Goal: Task Accomplishment & Management: Complete application form

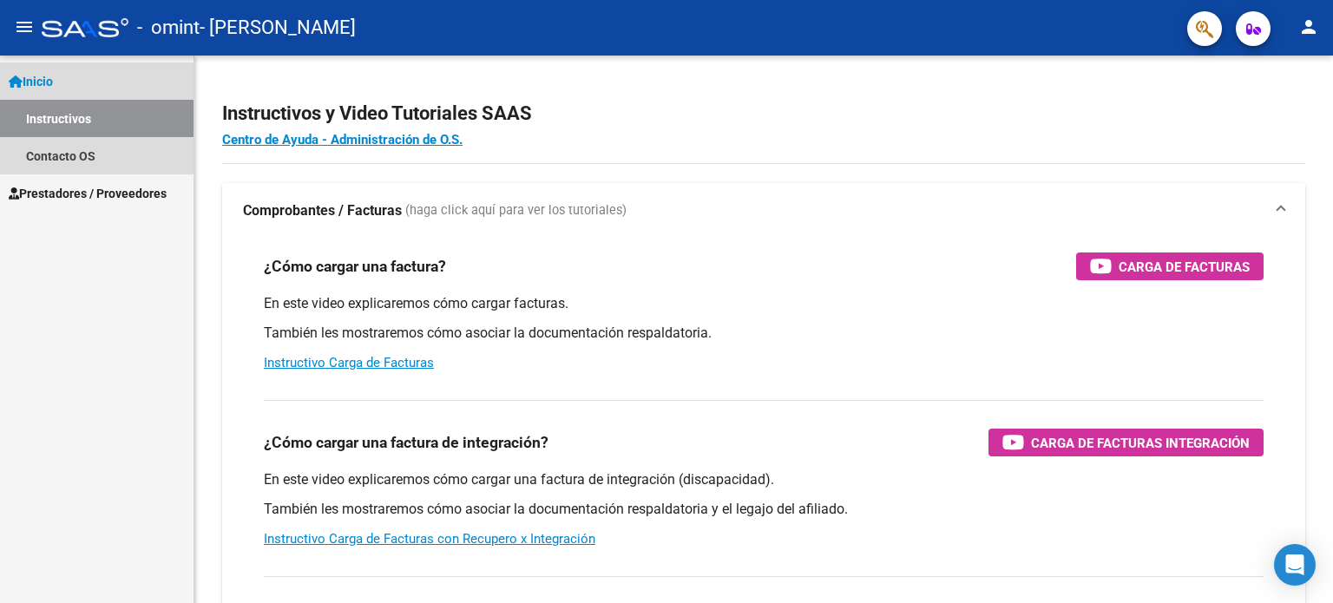
click at [52, 76] on span "Inicio" at bounding box center [31, 81] width 44 height 19
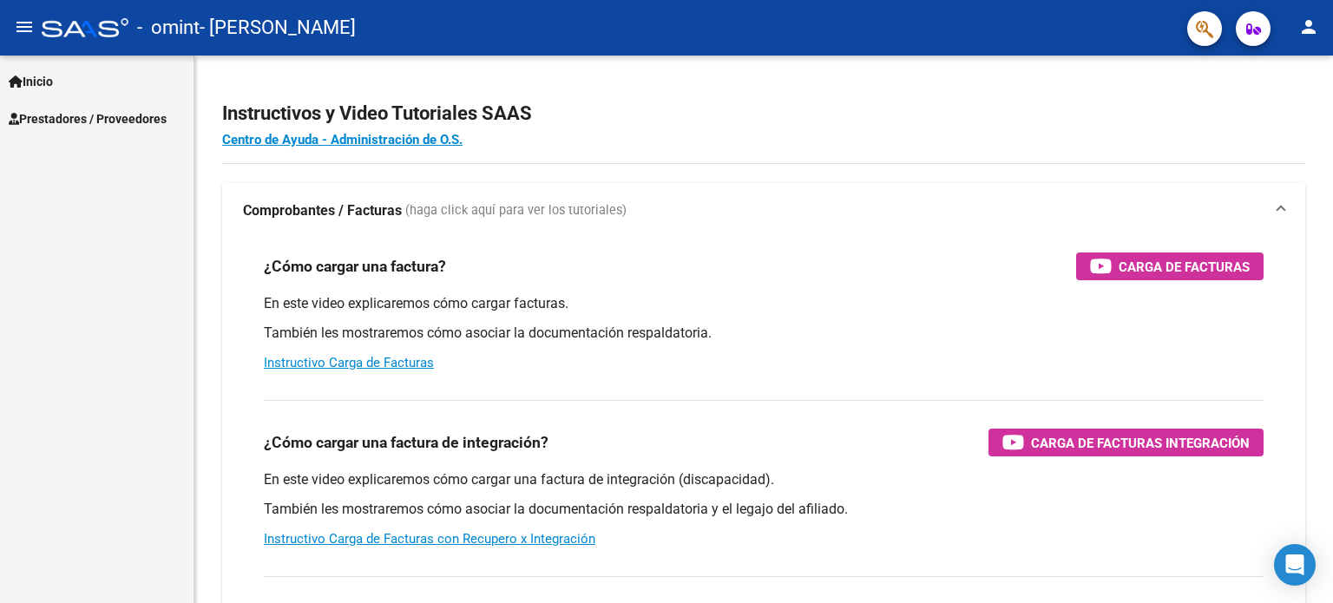
click at [52, 76] on span "Inicio" at bounding box center [31, 81] width 44 height 19
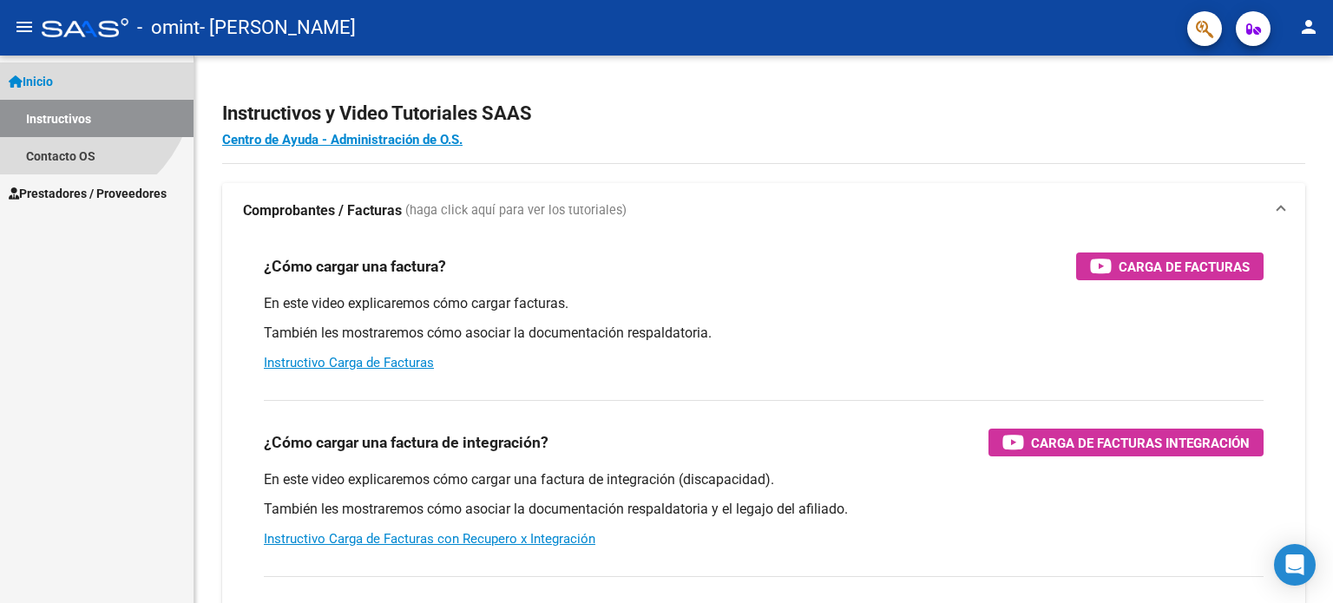
click at [52, 76] on span "Inicio" at bounding box center [31, 81] width 44 height 19
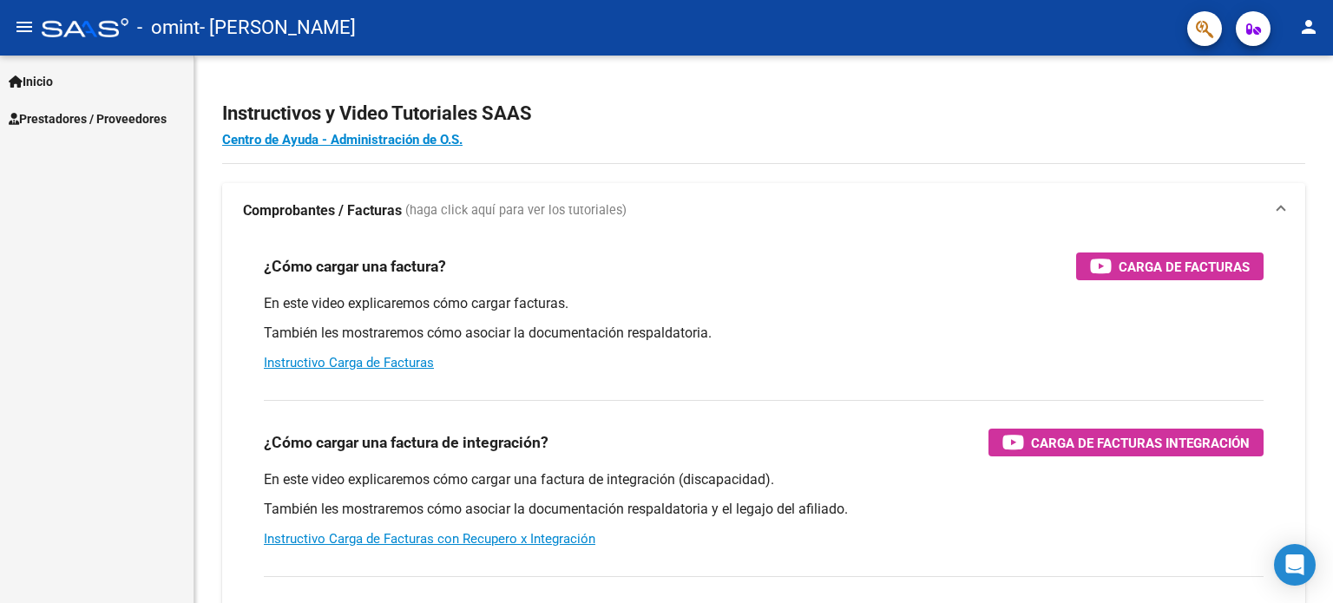
click at [62, 129] on link "Prestadores / Proveedores" at bounding box center [97, 118] width 194 height 37
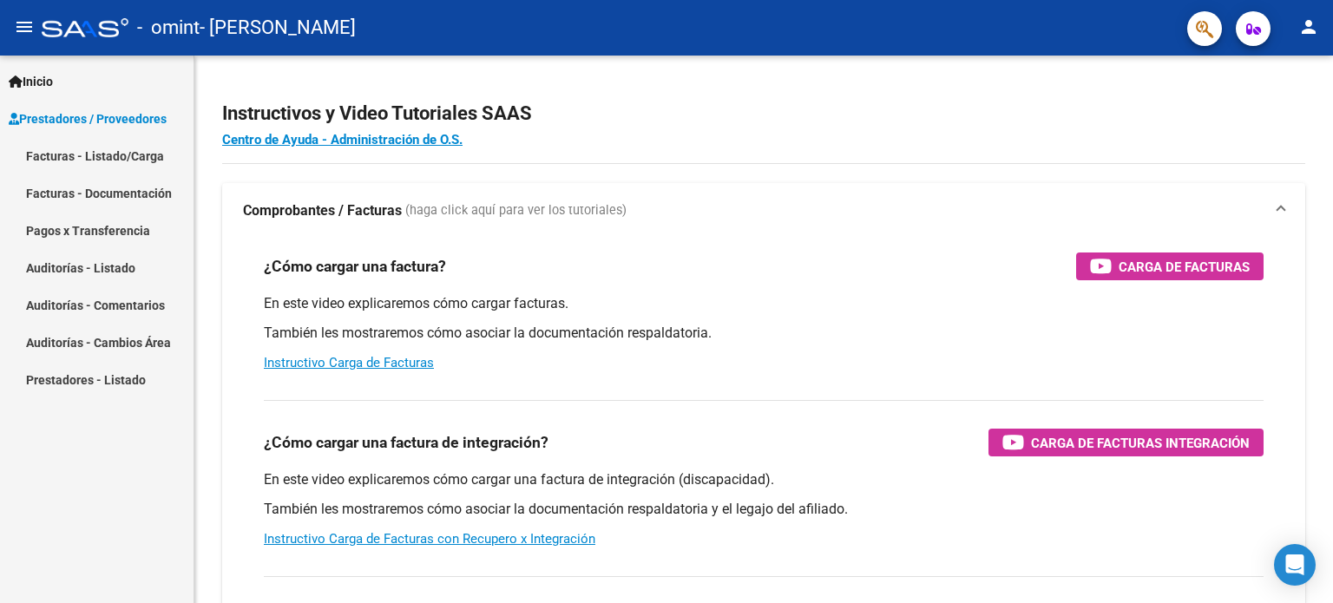
click at [82, 162] on link "Facturas - Listado/Carga" at bounding box center [97, 155] width 194 height 37
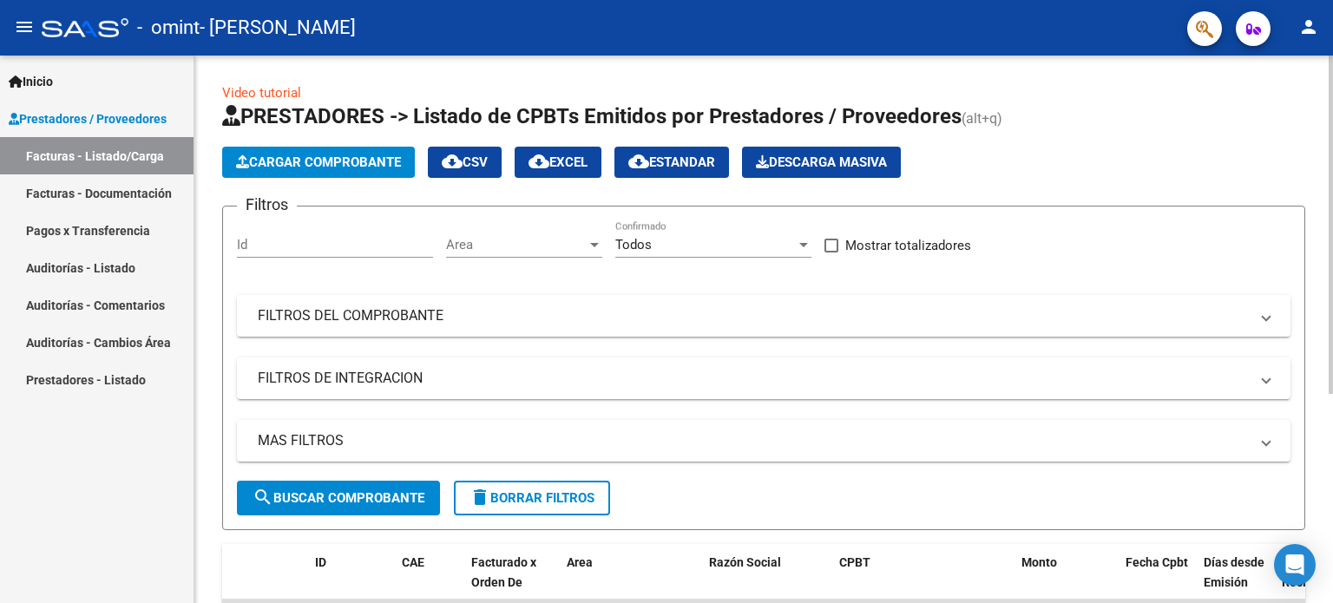
click at [396, 161] on span "Cargar Comprobante" at bounding box center [318, 163] width 165 height 16
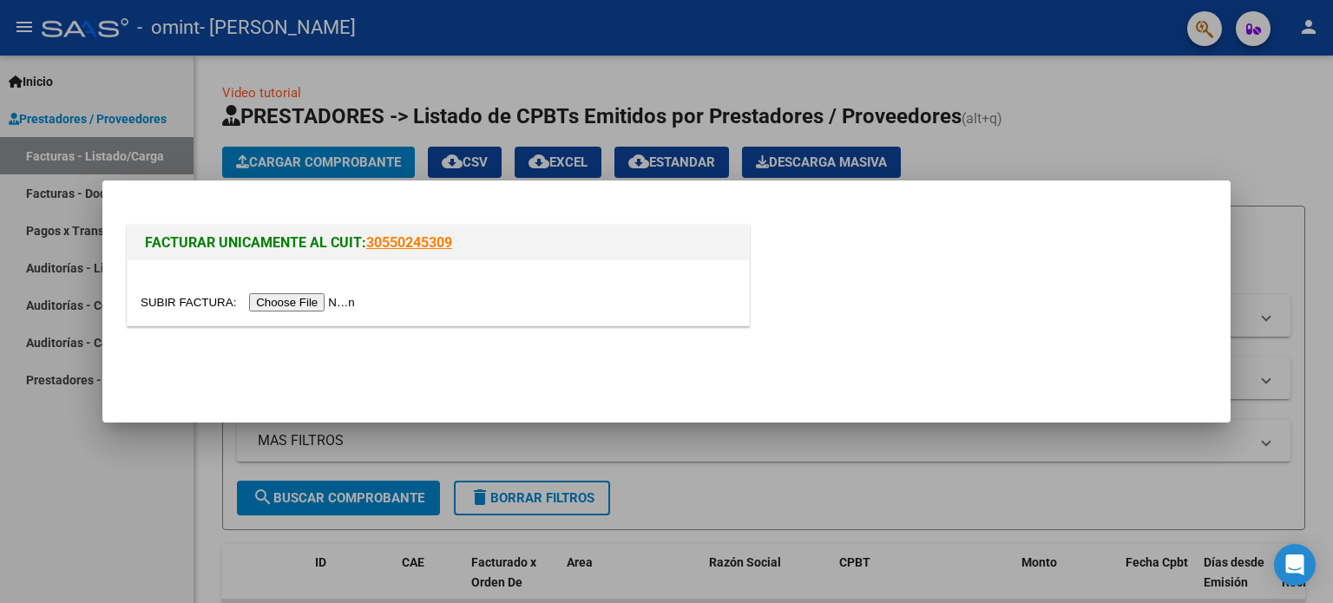
click at [321, 301] on input "file" at bounding box center [251, 302] width 220 height 18
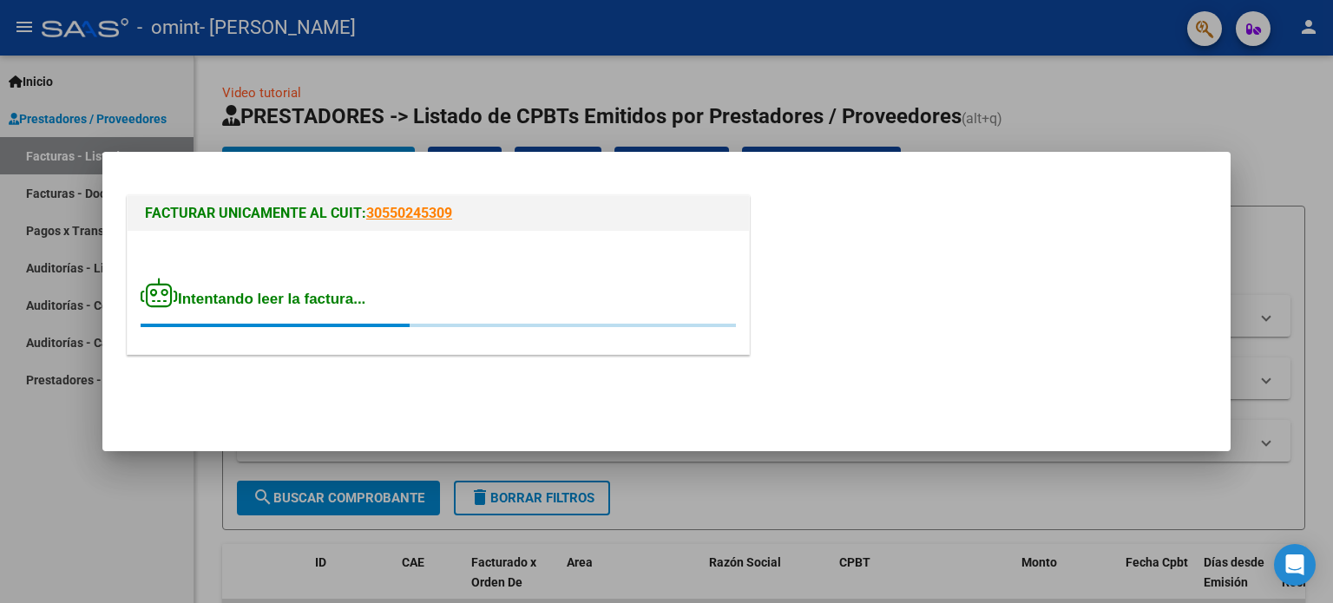
click at [241, 55] on div at bounding box center [666, 301] width 1333 height 603
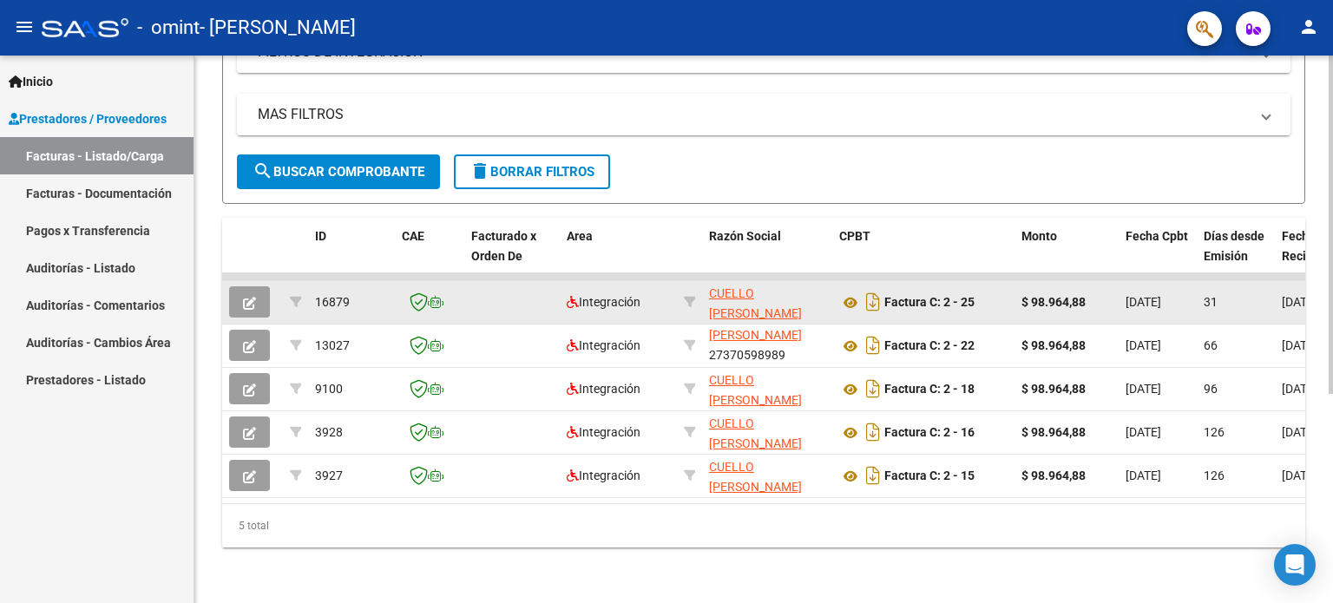
click at [1142, 301] on datatable-body-cell "[DATE]" at bounding box center [1158, 302] width 78 height 43
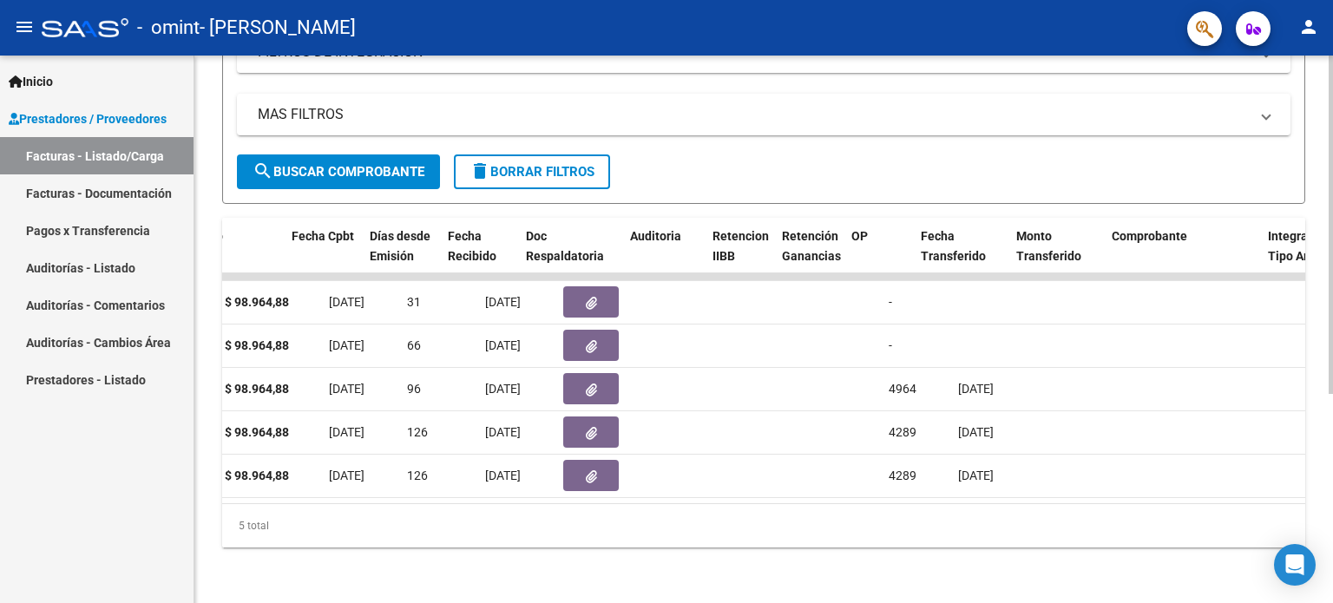
scroll to position [0, 840]
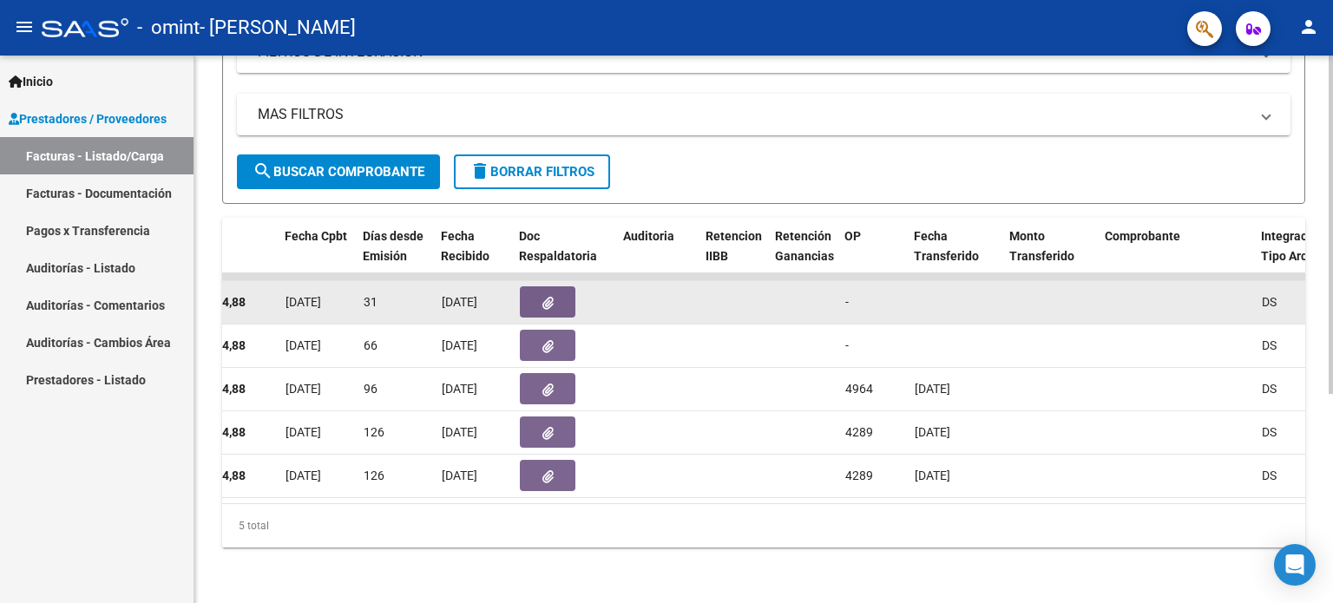
click at [538, 286] on button "button" at bounding box center [548, 301] width 56 height 31
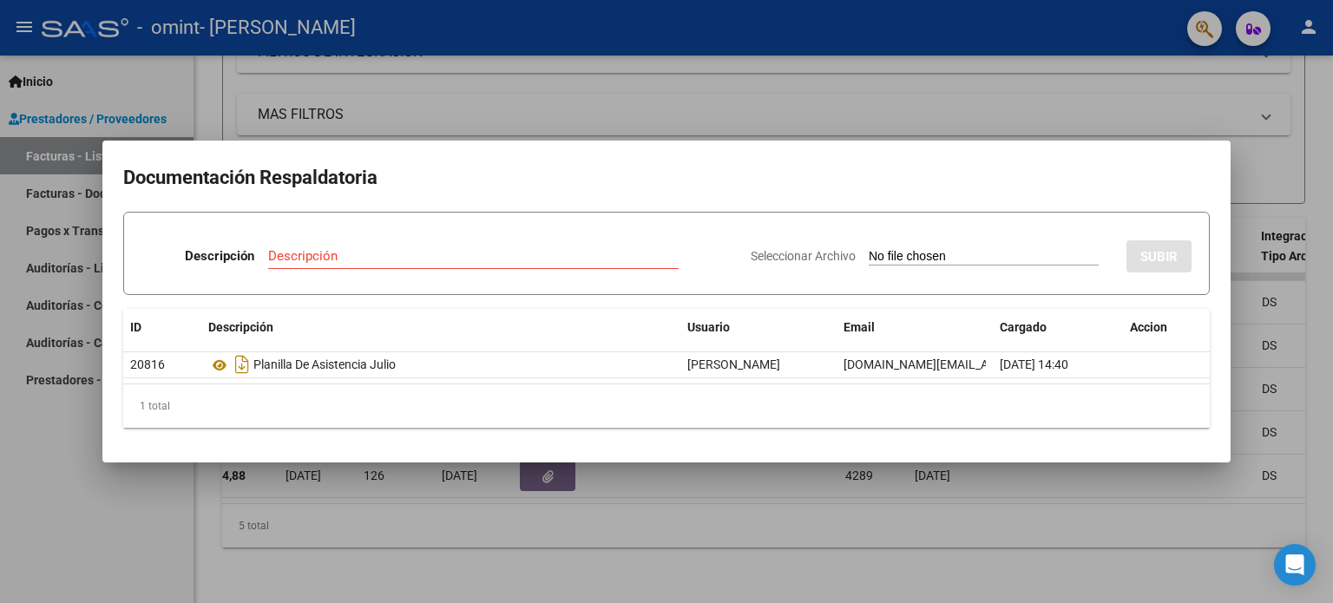
click at [1007, 92] on div at bounding box center [666, 301] width 1333 height 603
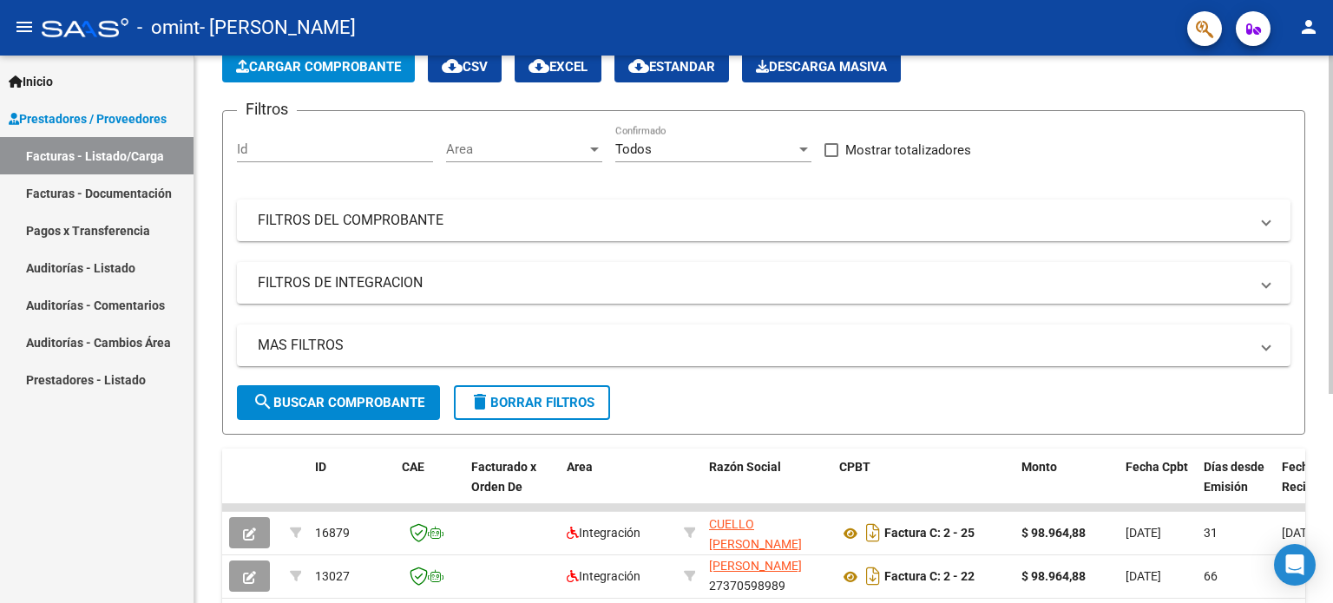
scroll to position [0, 0]
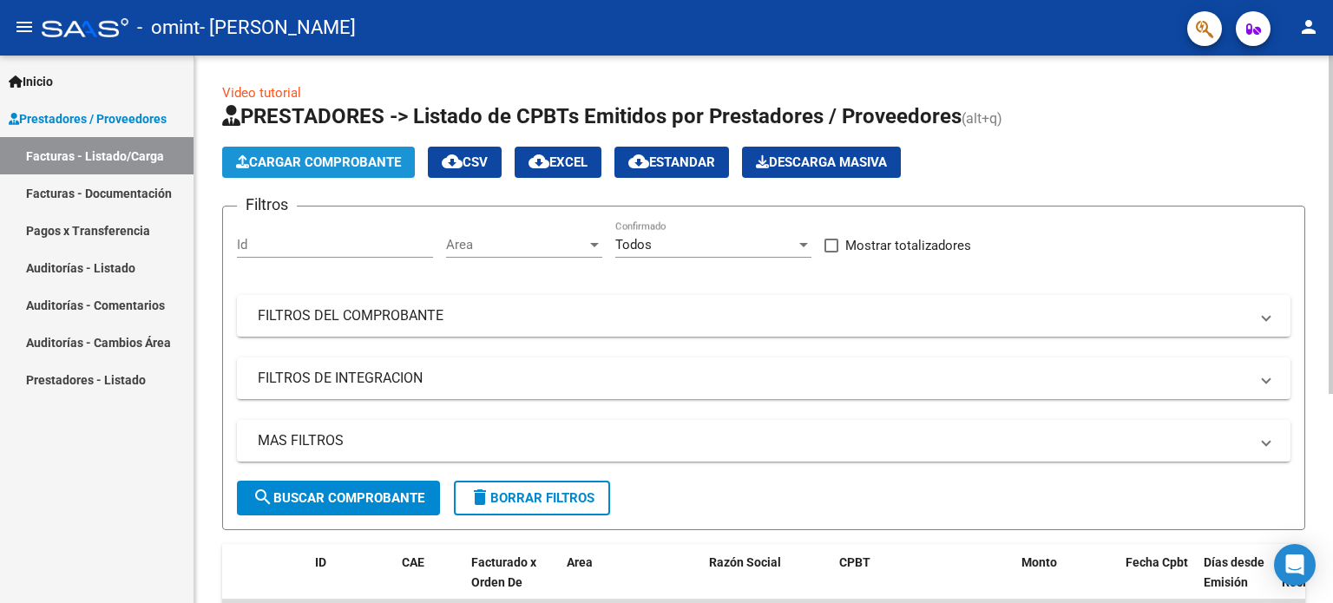
click at [340, 155] on span "Cargar Comprobante" at bounding box center [318, 163] width 165 height 16
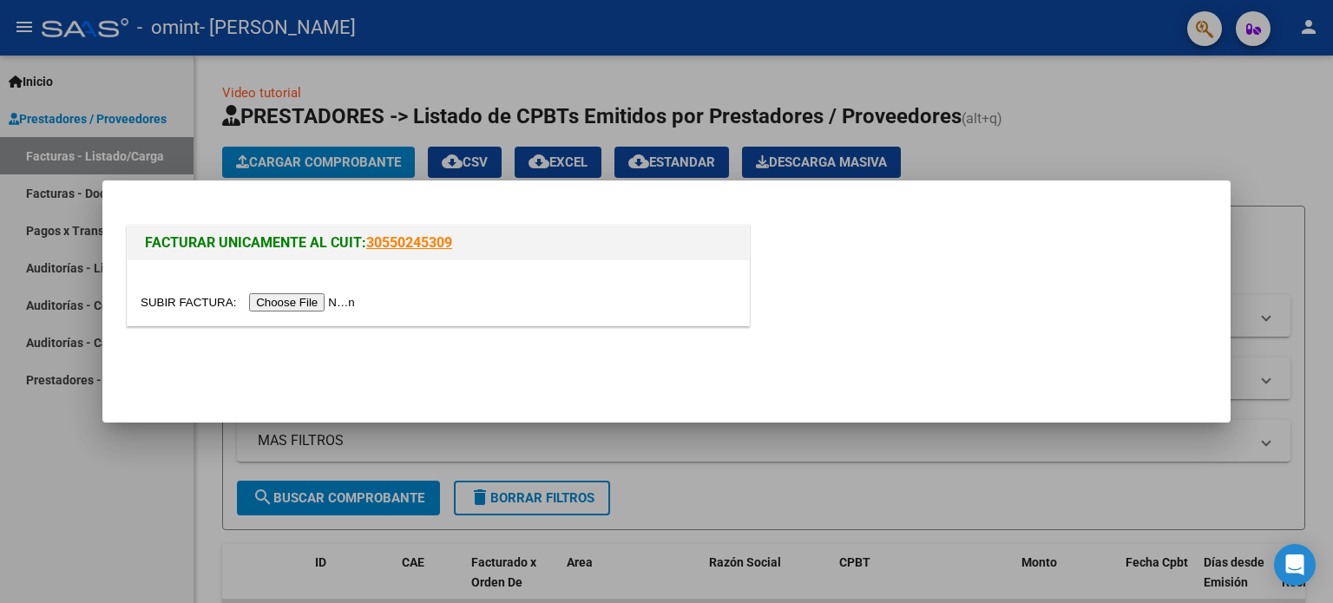
click at [332, 303] on input "file" at bounding box center [251, 302] width 220 height 18
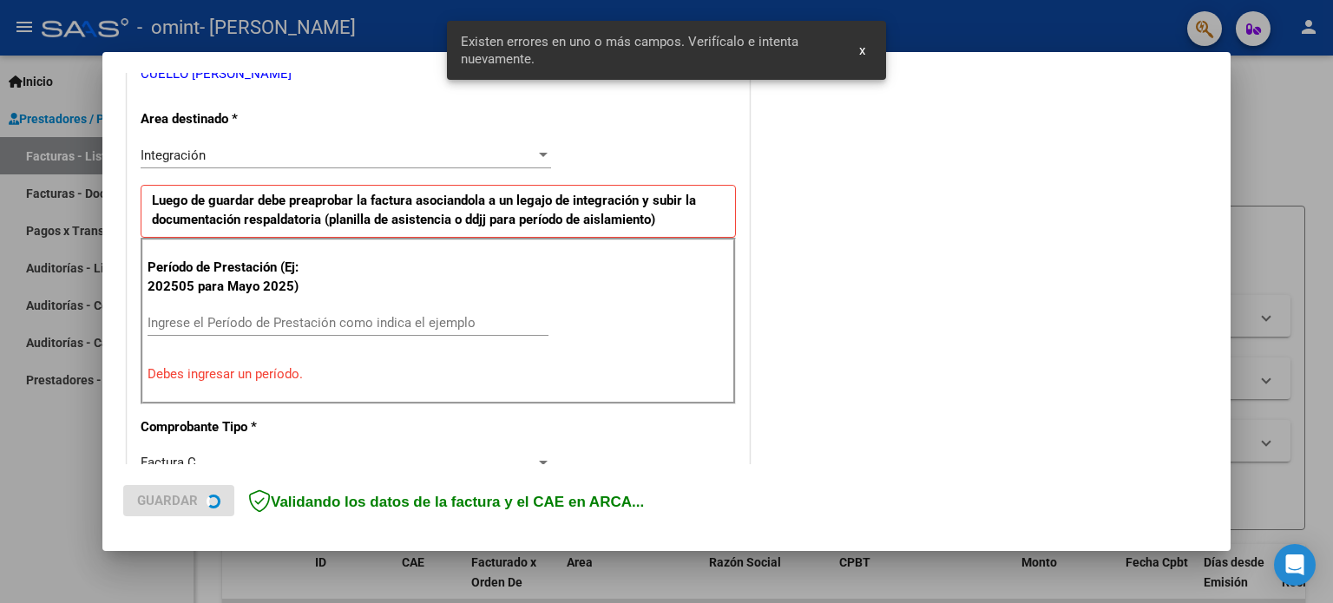
scroll to position [374, 0]
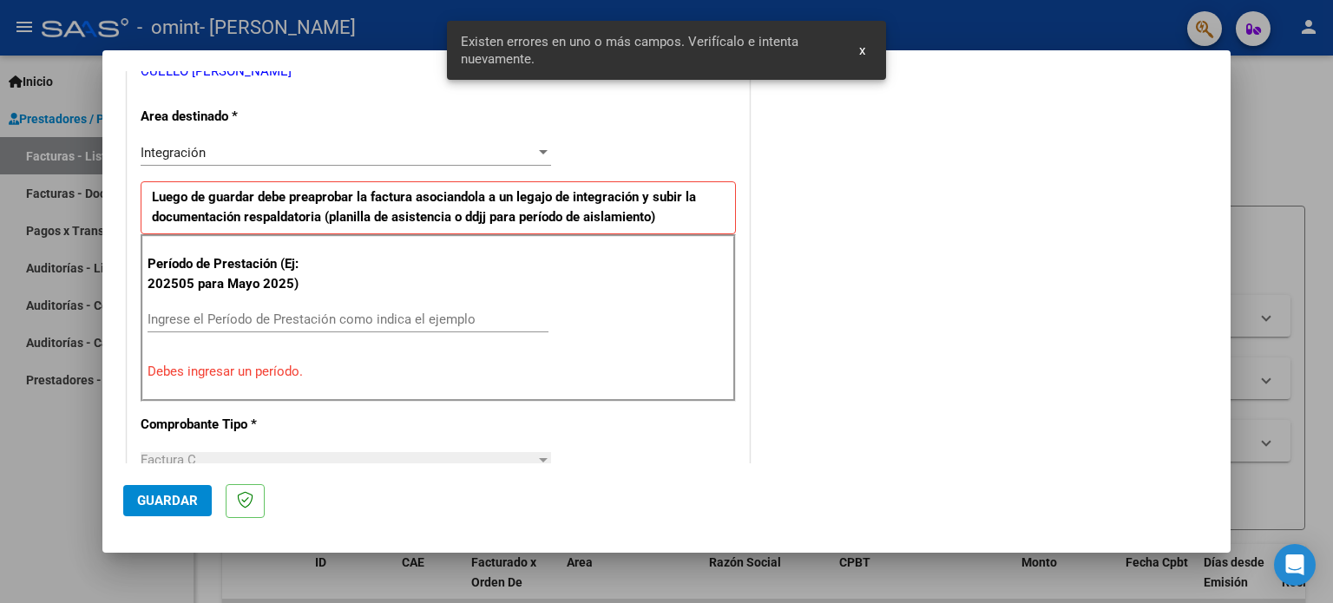
click at [419, 339] on div "Ingrese el Período de Prestación como indica el ejemplo" at bounding box center [348, 327] width 401 height 43
click at [440, 309] on div "Ingrese el Período de Prestación como indica el ejemplo" at bounding box center [348, 319] width 401 height 26
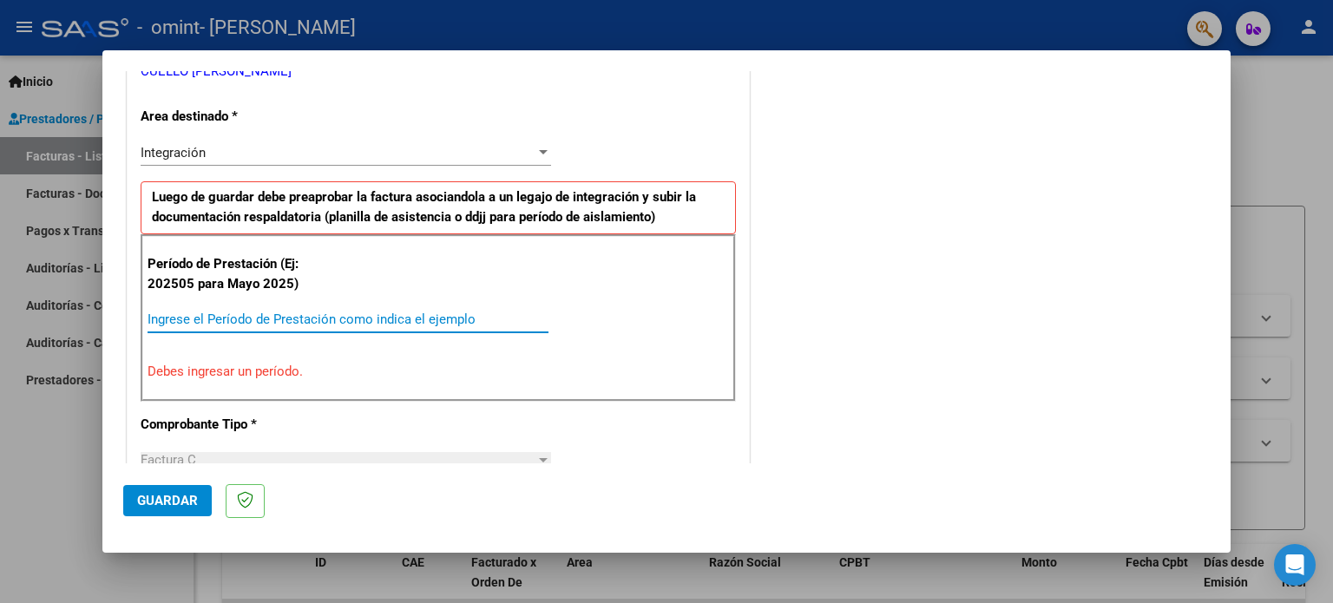
click at [444, 319] on input "Ingrese el Período de Prestación como indica el ejemplo" at bounding box center [348, 320] width 401 height 16
click at [366, 317] on input "Ingrese el Período de Prestación como indica el ejemplo" at bounding box center [348, 320] width 401 height 16
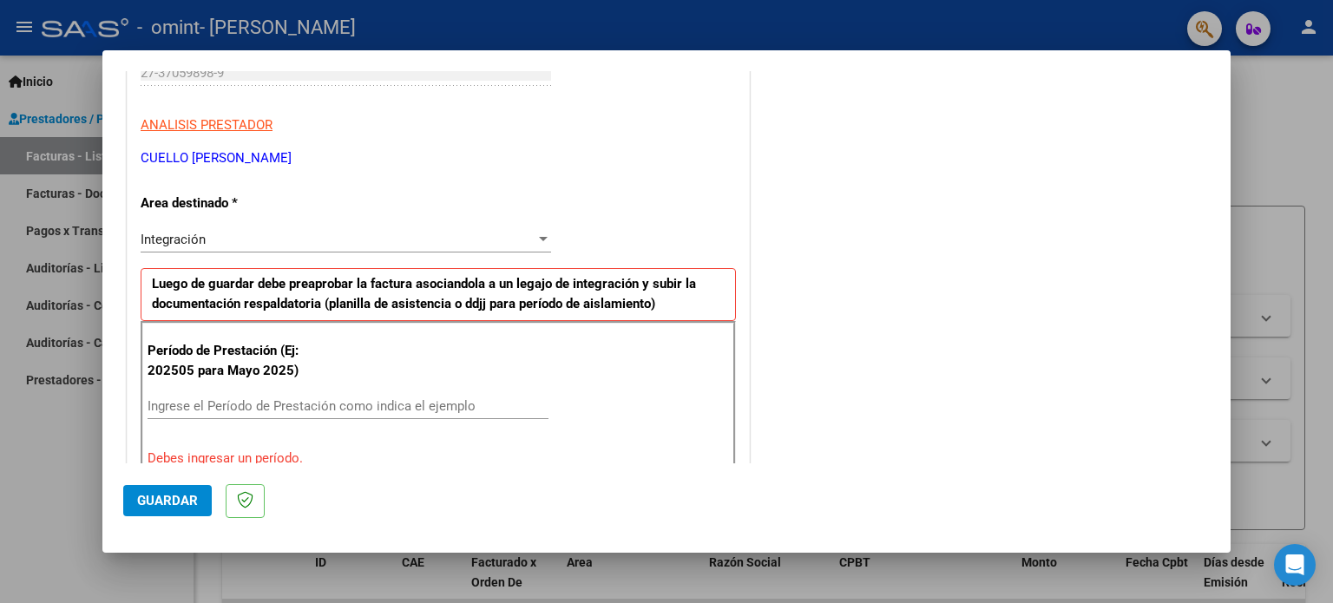
scroll to position [257, 0]
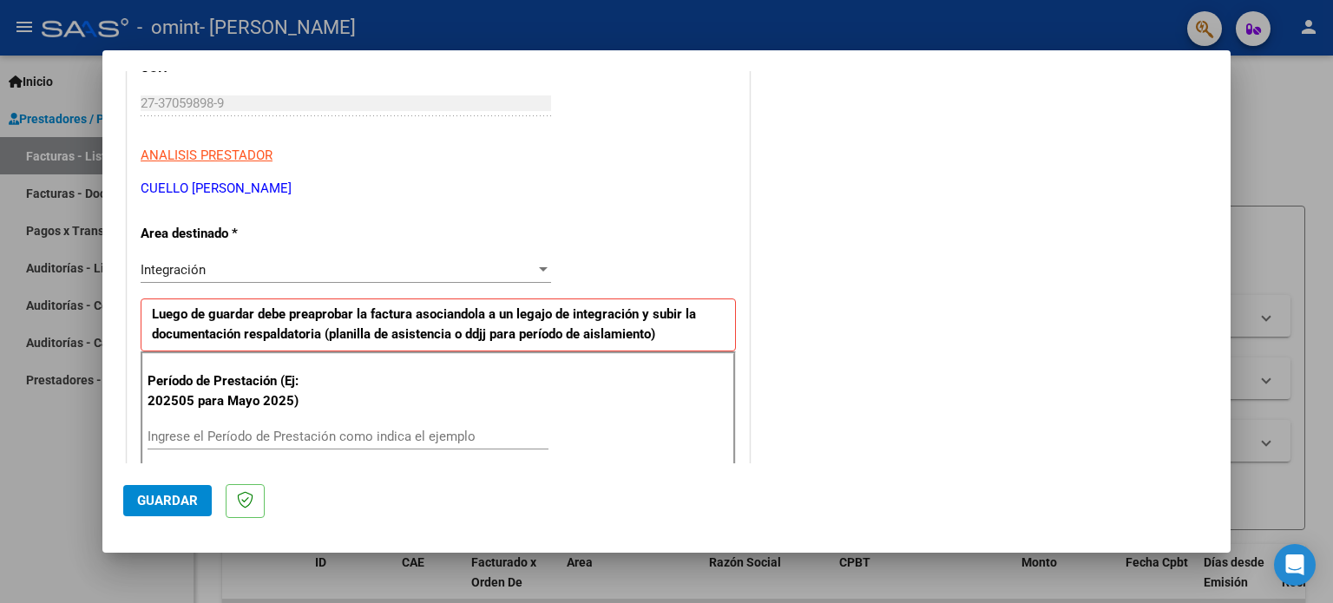
click at [536, 273] on div at bounding box center [544, 270] width 16 height 14
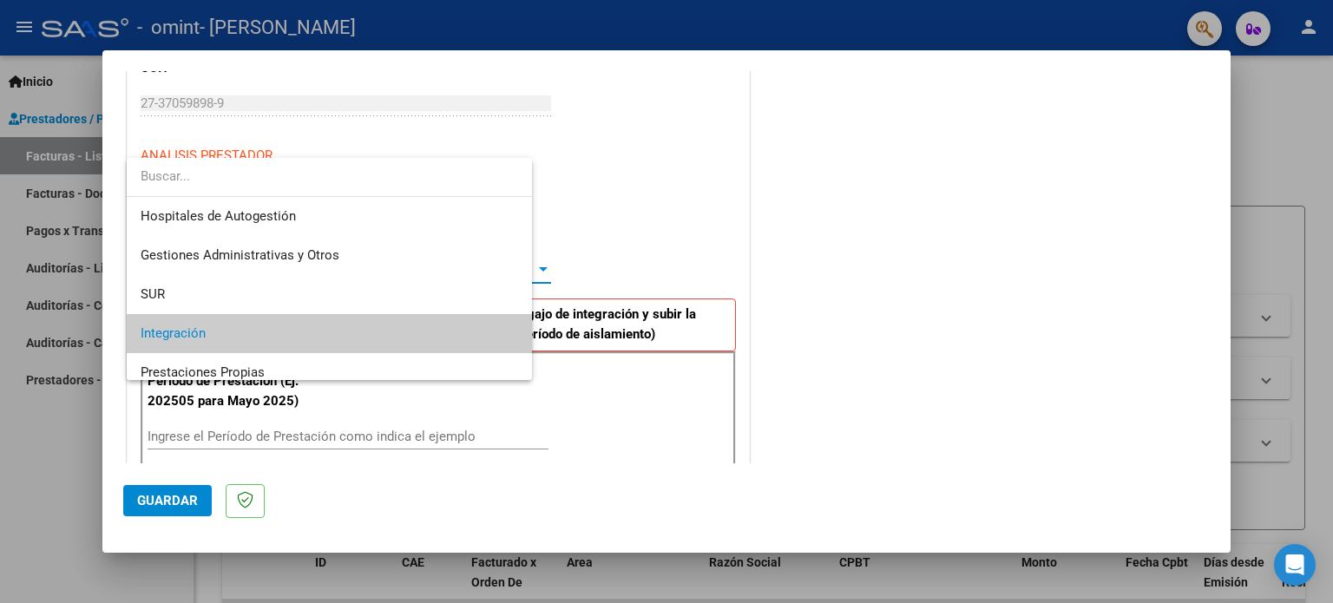
scroll to position [64, 0]
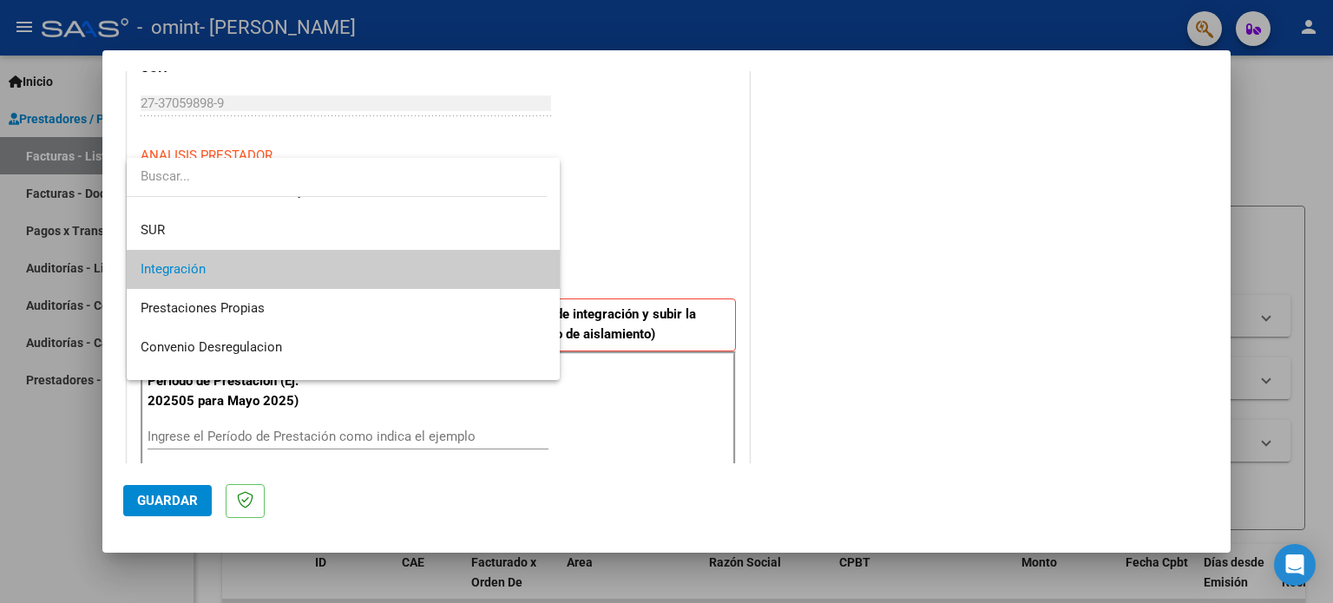
click at [497, 270] on span "Integración" at bounding box center [344, 269] width 406 height 39
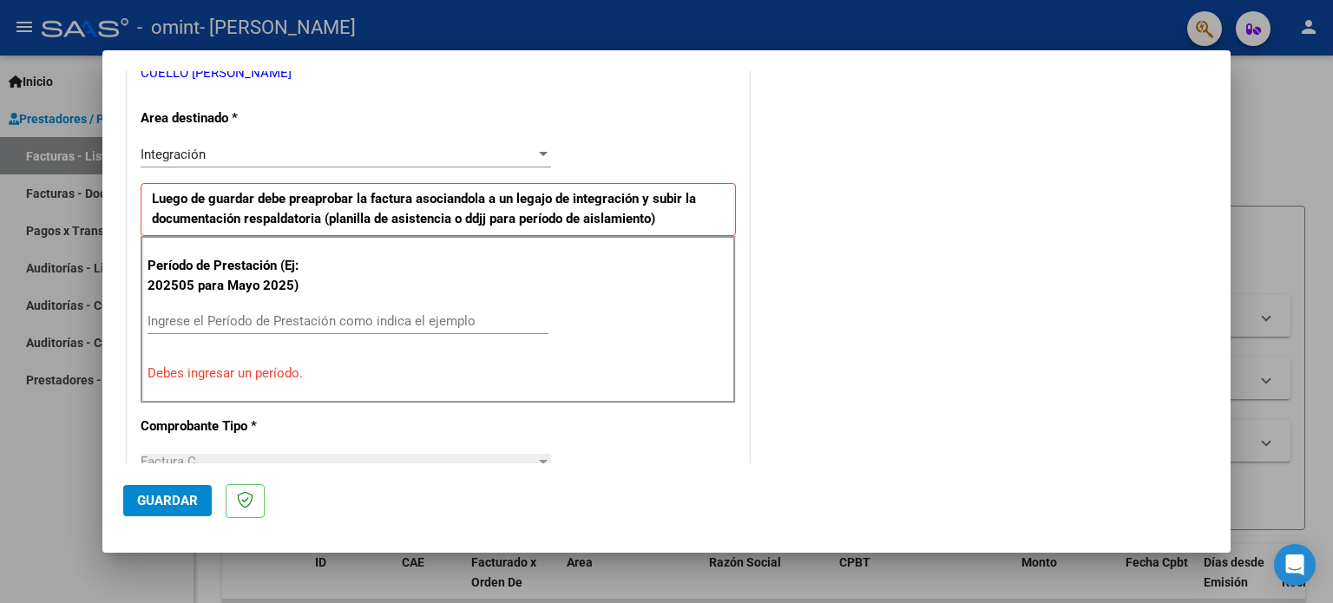
scroll to position [375, 0]
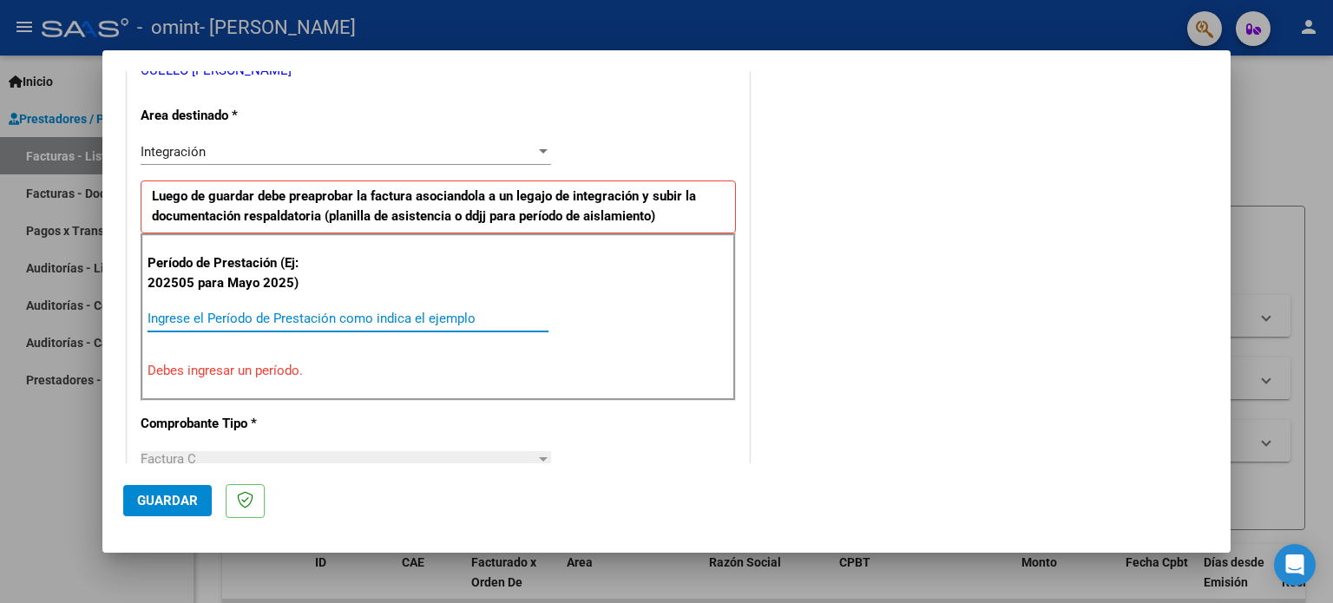
click at [257, 312] on input "Ingrese el Período de Prestación como indica el ejemplo" at bounding box center [348, 319] width 401 height 16
click at [333, 346] on div "Período de Prestación (Ej: 202505 para [DATE]) Ingrese el Período de Prestación…" at bounding box center [438, 317] width 595 height 167
click at [311, 319] on input "Ingrese el Período de Prestación como indica el ejemplo" at bounding box center [348, 319] width 401 height 16
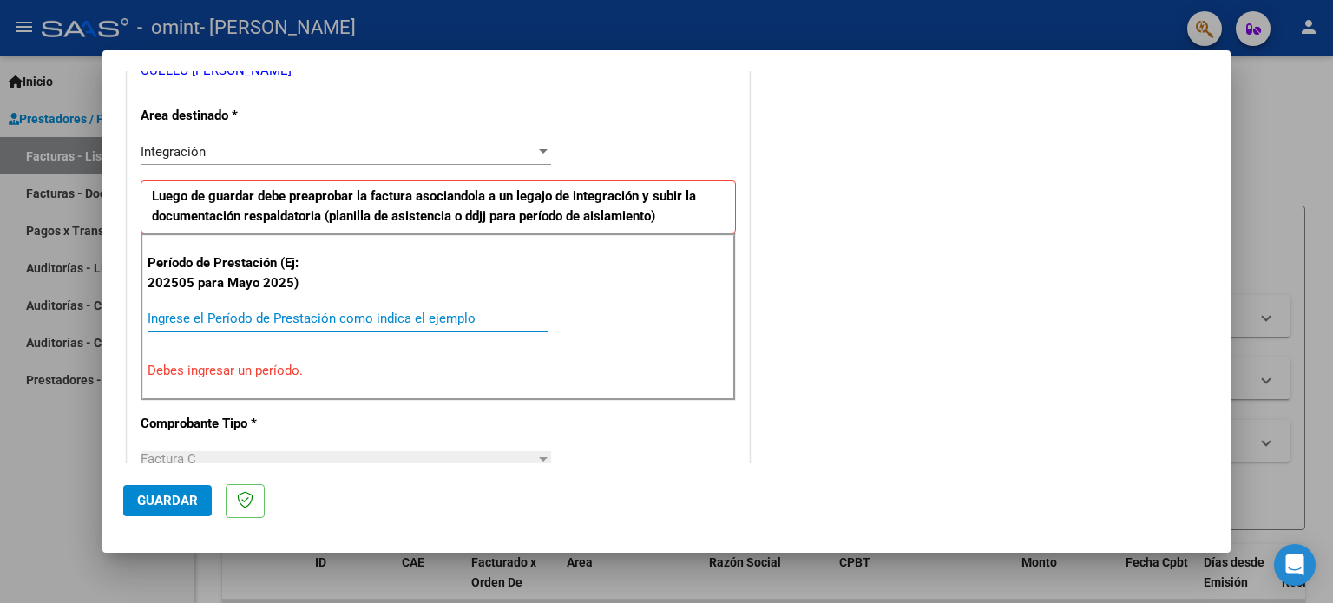
click at [311, 319] on input "Ingrese el Período de Prestación como indica el ejemplo" at bounding box center [348, 319] width 401 height 16
click at [208, 363] on p "Debes ingresar un período." at bounding box center [439, 371] width 582 height 20
click at [177, 319] on input "Ingrese el Período de Prestación como indica el ejemplo" at bounding box center [348, 319] width 401 height 16
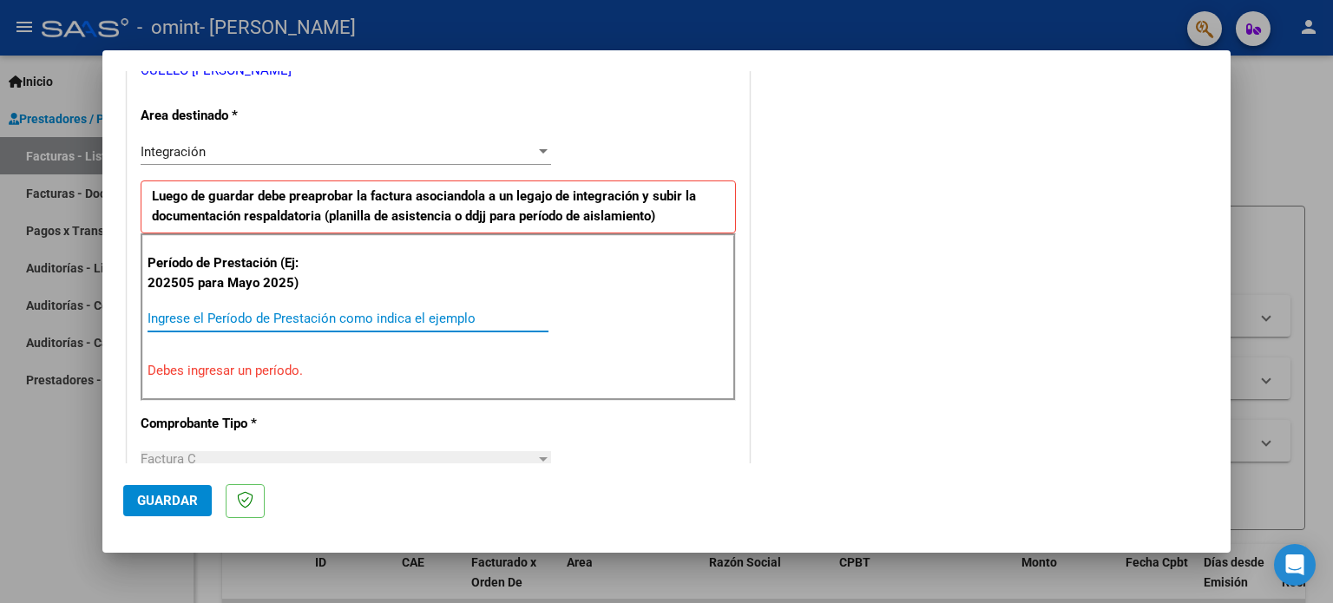
click at [313, 266] on p "Período de Prestación (Ej: 202505 para Mayo 2025)" at bounding box center [235, 272] width 174 height 39
click at [315, 327] on div "Ingrese el Período de Prestación como indica el ejemplo" at bounding box center [348, 319] width 401 height 26
click at [320, 319] on input "Ingrese el Período de Prestación como indica el ejemplo" at bounding box center [348, 319] width 401 height 16
drag, startPoint x: 320, startPoint y: 319, endPoint x: 268, endPoint y: 353, distance: 62.1
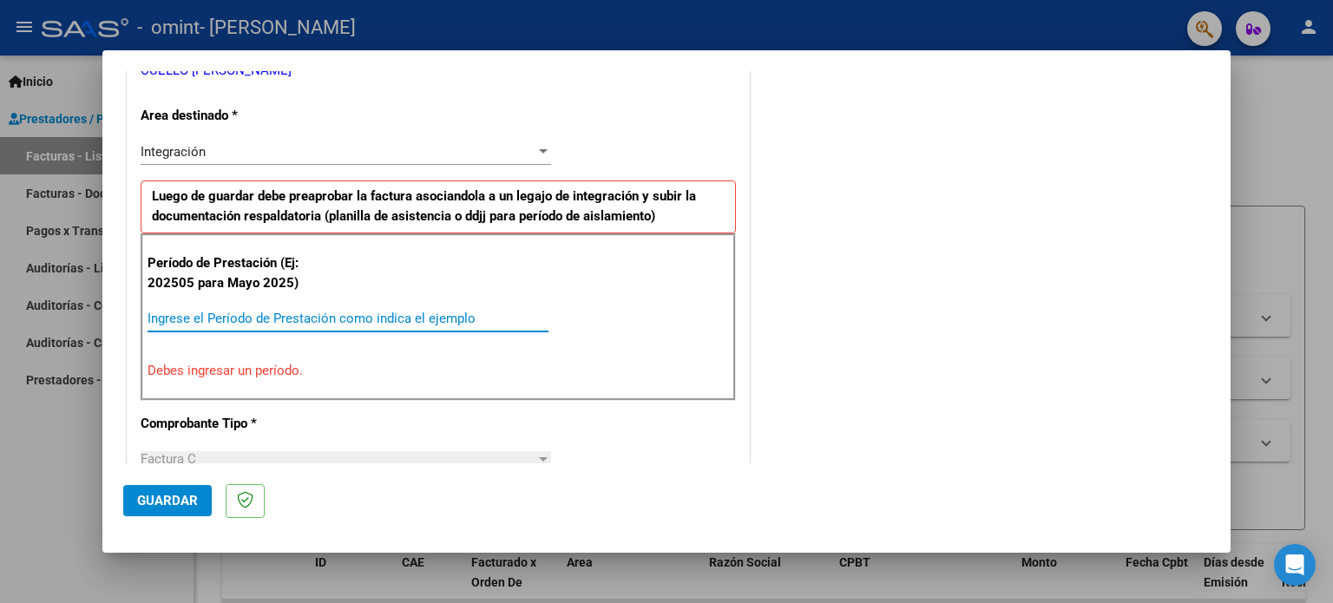
click at [268, 353] on div "Período de Prestación (Ej: 202505 para [DATE]) Ingrese el Período de Prestación…" at bounding box center [438, 317] width 595 height 167
click at [284, 326] on div "Ingrese el Período de Prestación como indica el ejemplo" at bounding box center [348, 319] width 401 height 26
click at [284, 319] on input "Ingrese el Período de Prestación como indica el ejemplo" at bounding box center [348, 319] width 401 height 16
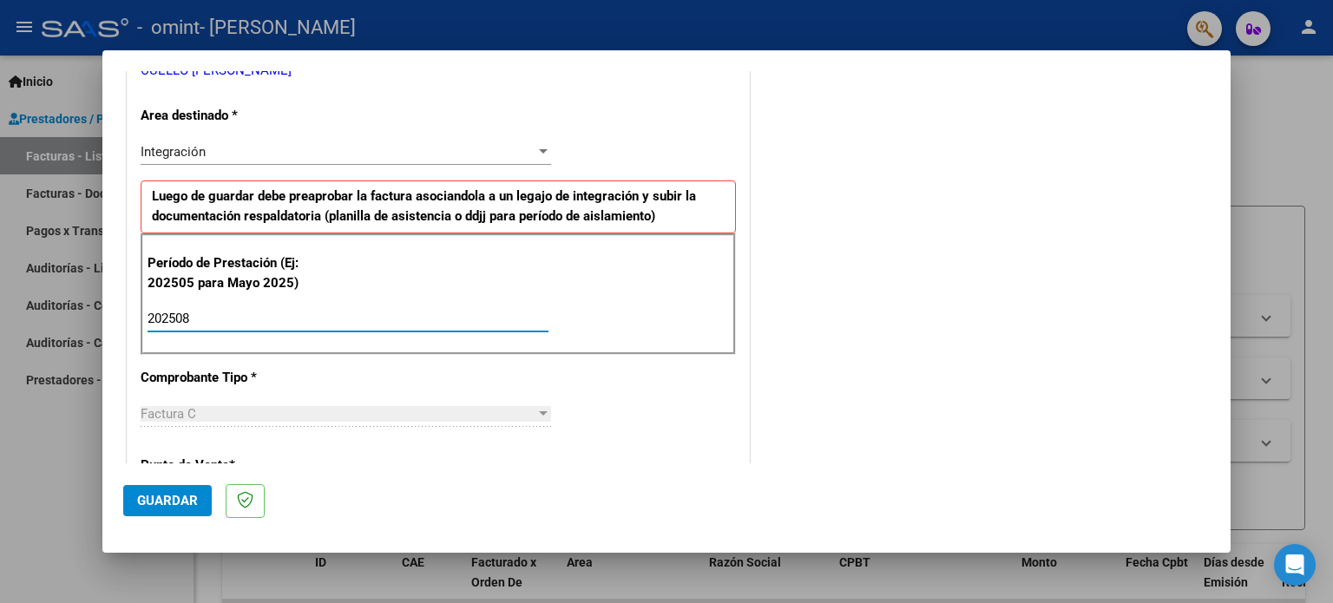
type input "202508"
click at [171, 496] on span "Guardar" at bounding box center [167, 501] width 61 height 16
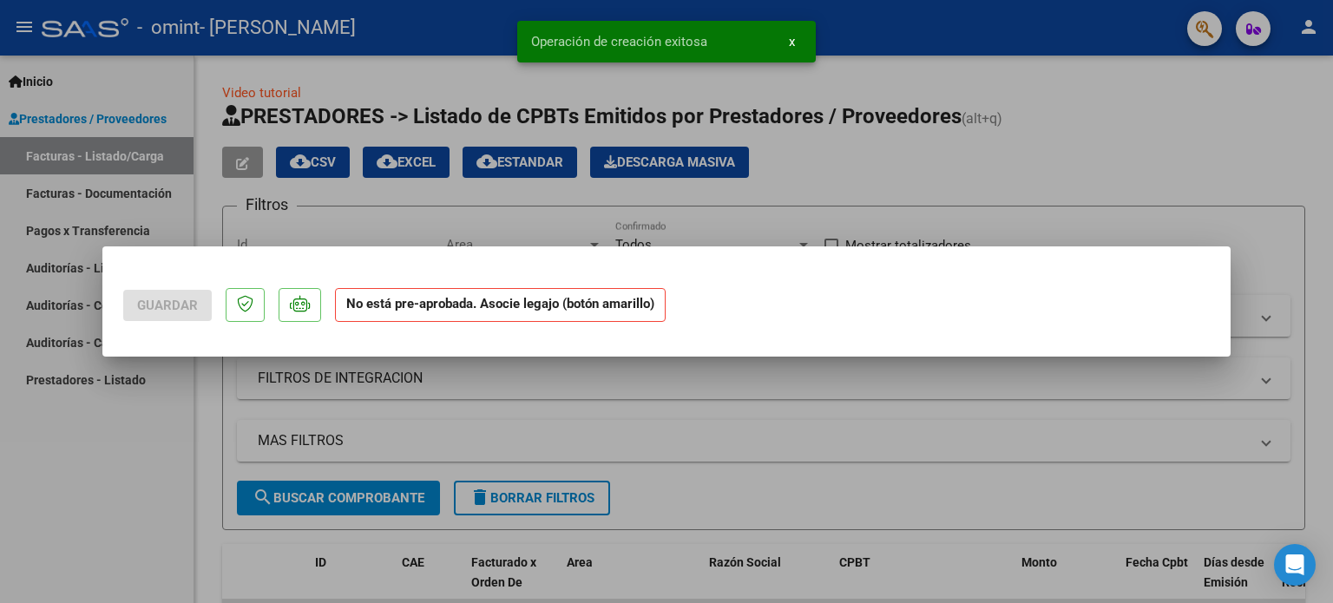
scroll to position [0, 0]
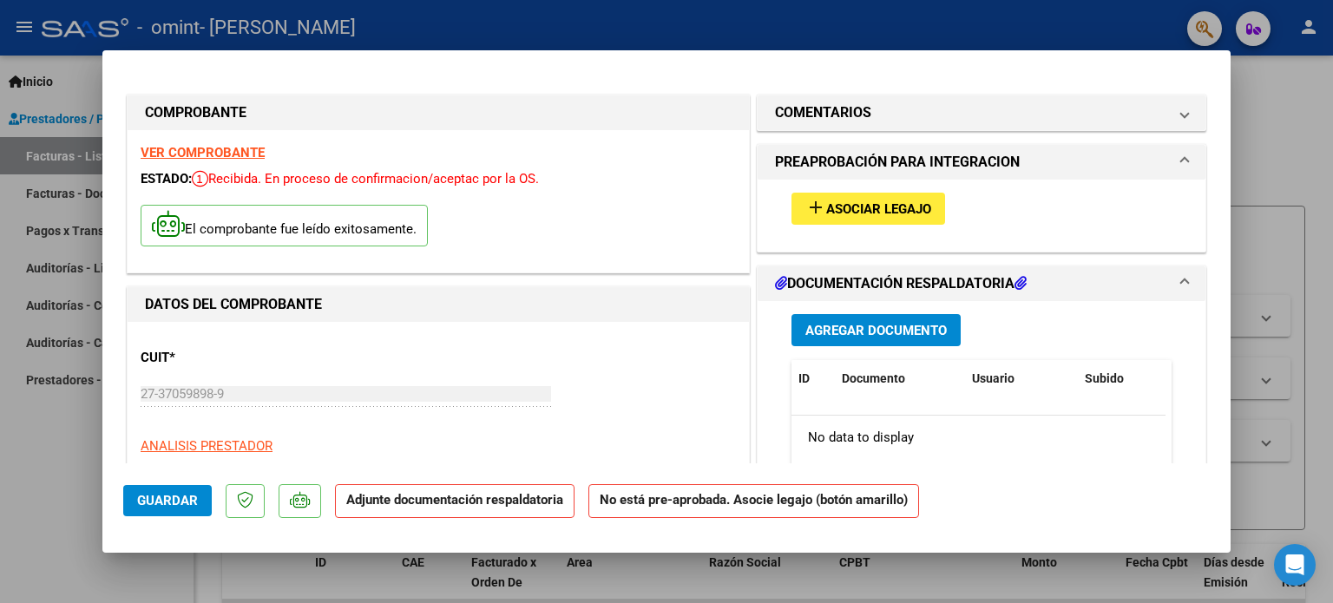
click at [875, 212] on span "Asociar Legajo" at bounding box center [878, 209] width 105 height 16
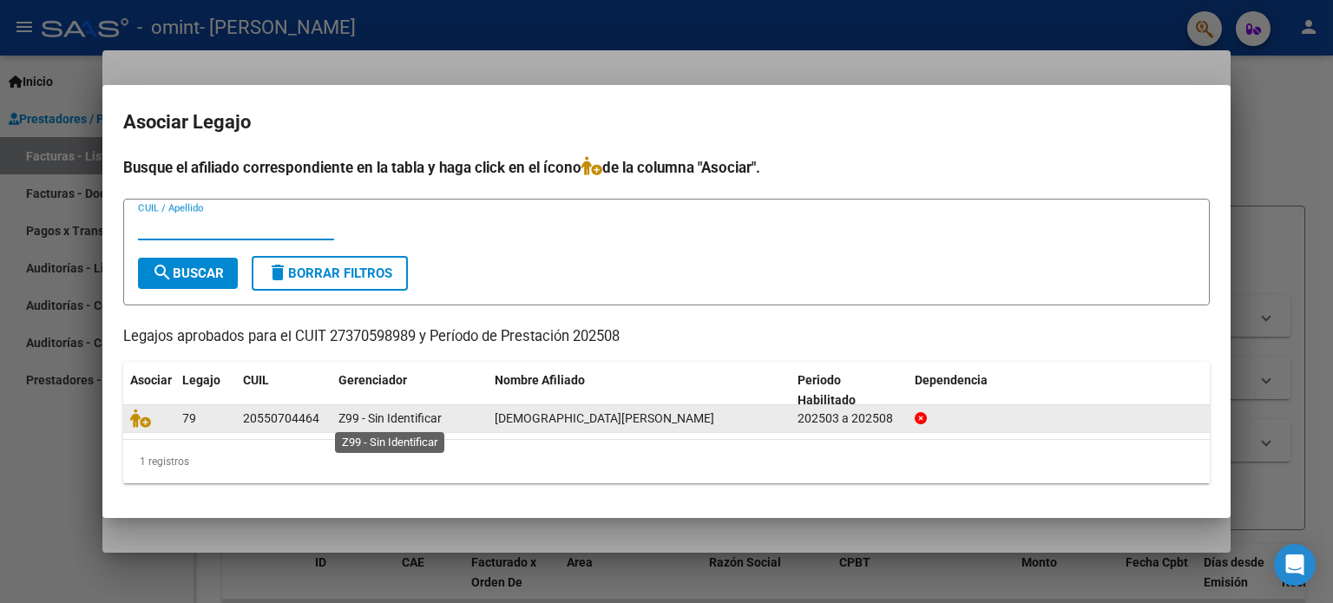
click at [402, 419] on span "Z99 - Sin Identificar" at bounding box center [390, 418] width 103 height 14
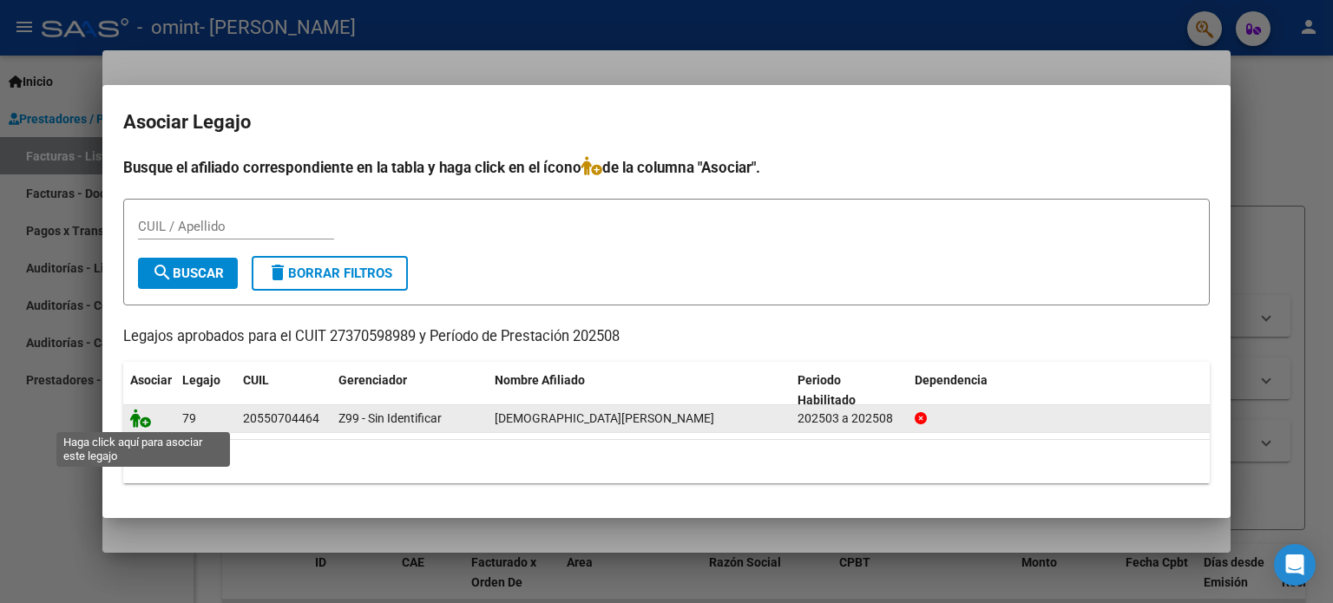
click at [142, 419] on icon at bounding box center [140, 418] width 21 height 19
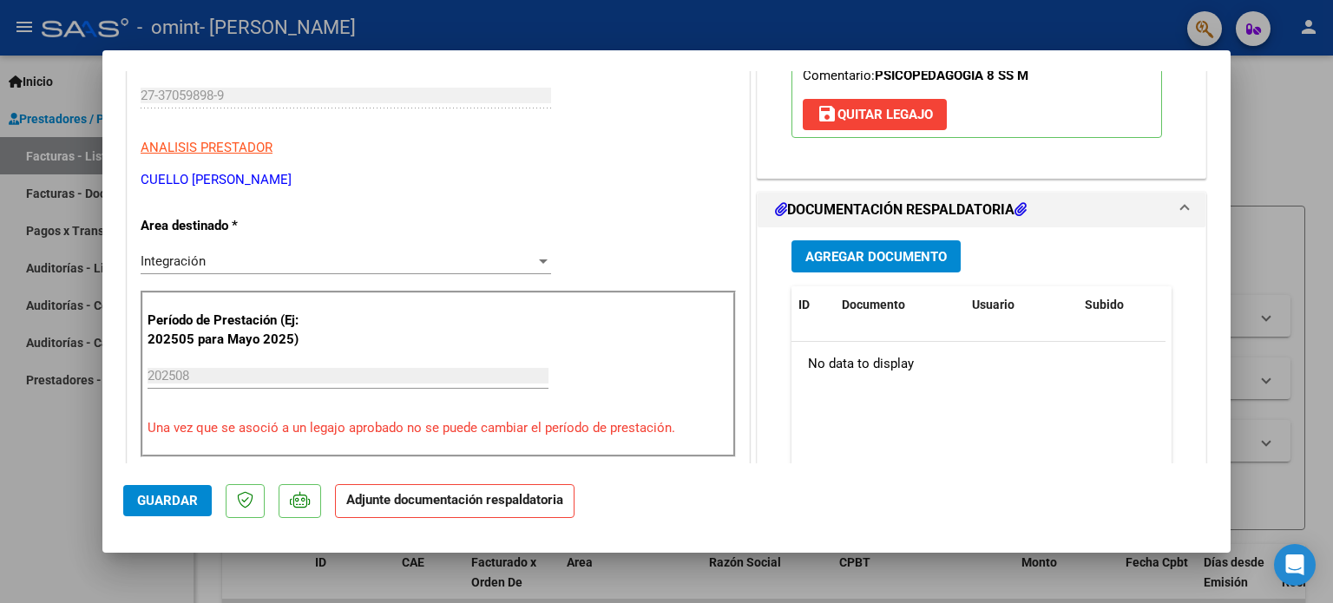
scroll to position [308, 0]
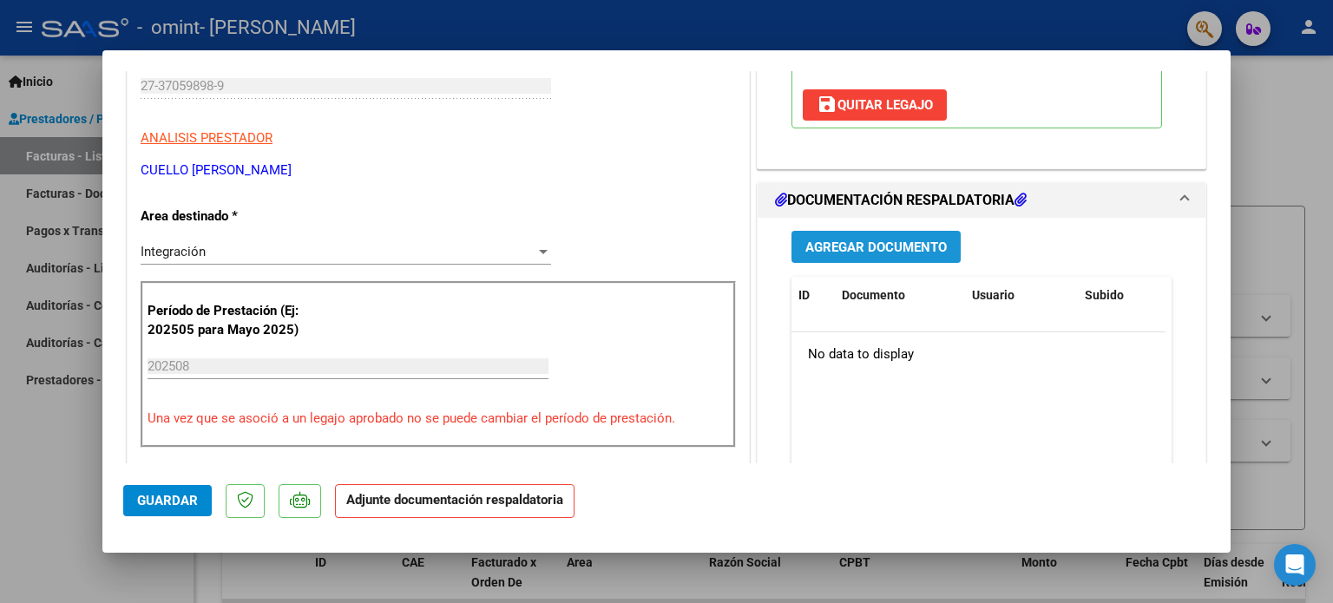
click at [847, 250] on span "Agregar Documento" at bounding box center [876, 248] width 141 height 16
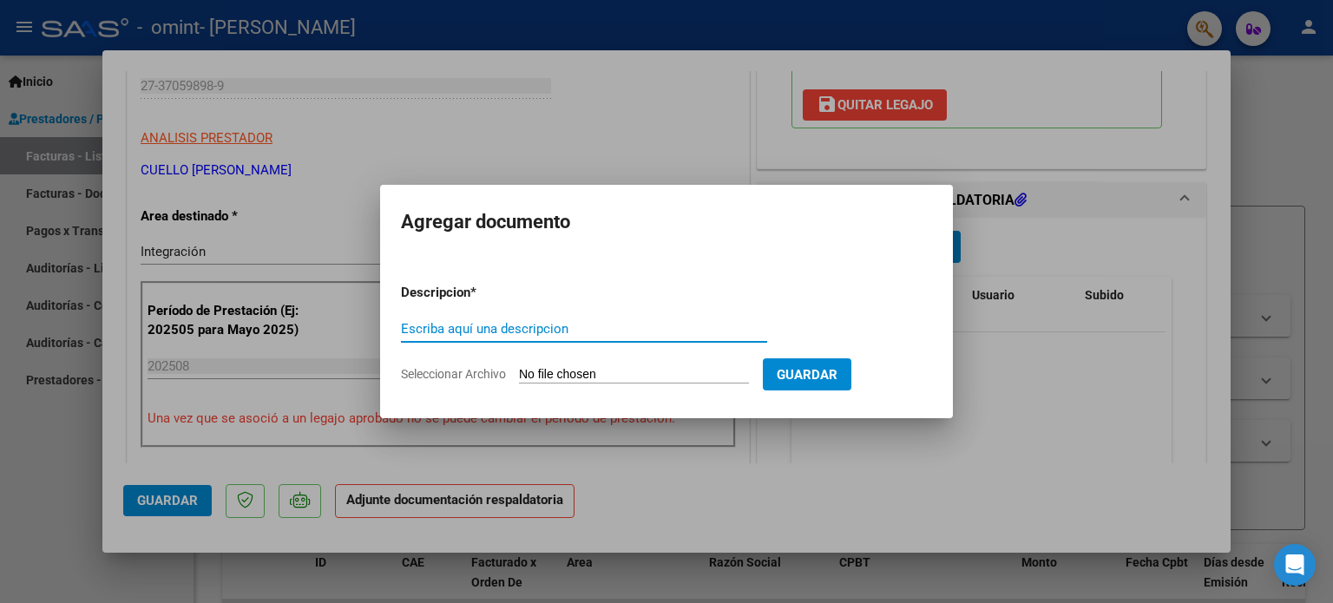
click at [663, 377] on input "Seleccionar Archivo" at bounding box center [634, 375] width 230 height 16
type input "C:\fakepath\CamScanner [DATE] 10.24.pdf"
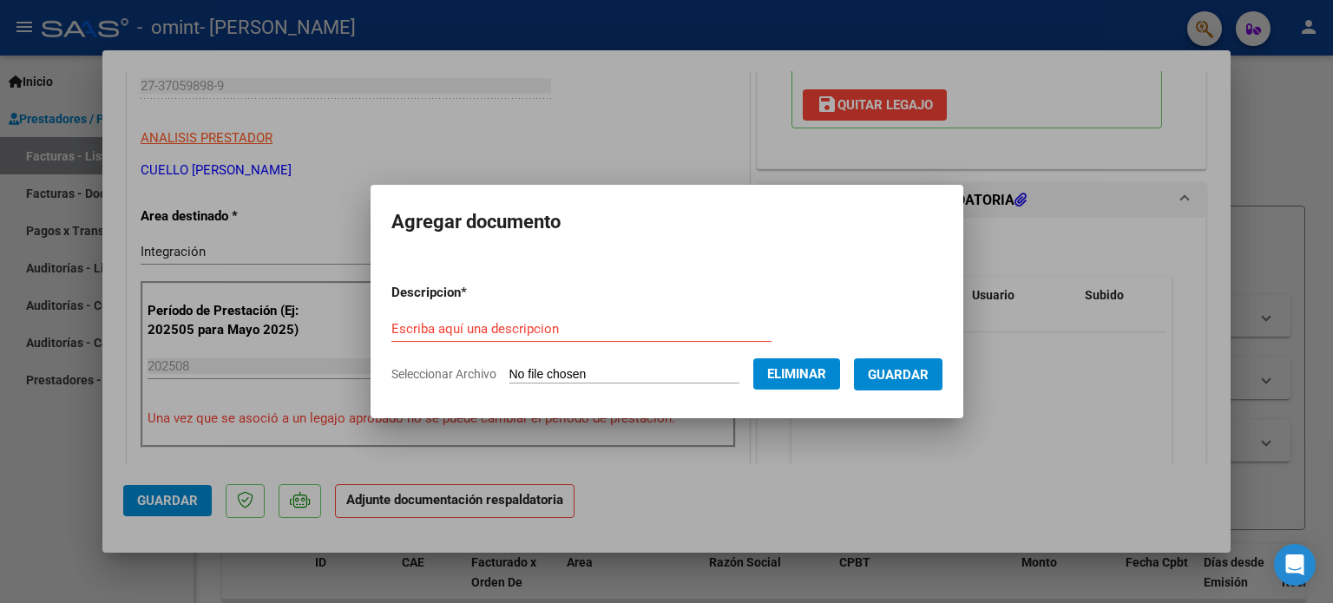
click at [911, 376] on span "Guardar" at bounding box center [898, 375] width 61 height 16
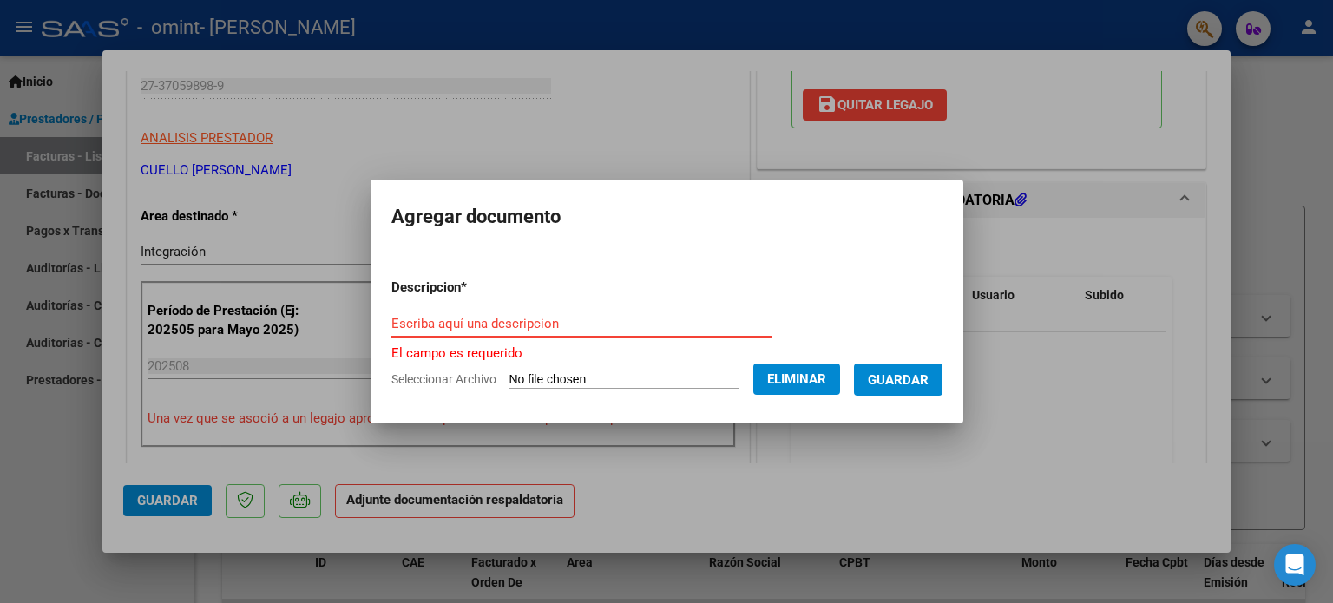
click at [615, 323] on input "Escriba aquí una descripcion" at bounding box center [581, 324] width 380 height 16
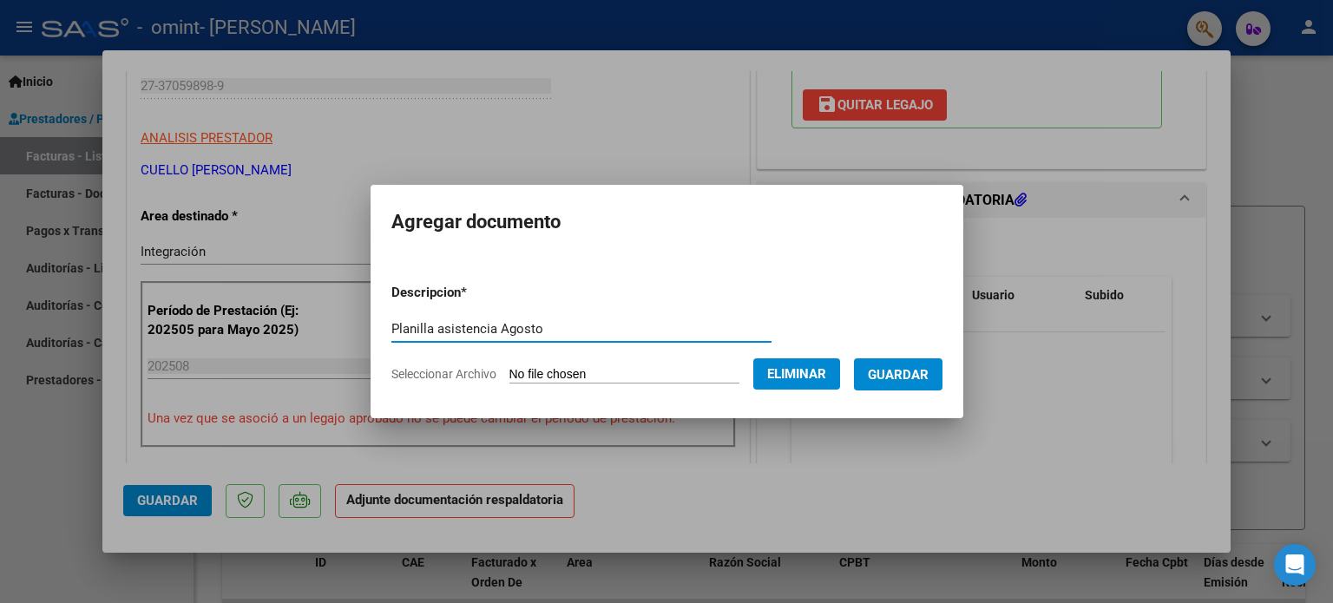
type input "Planilla asistencia Agosto"
click at [914, 371] on span "Guardar" at bounding box center [898, 375] width 61 height 16
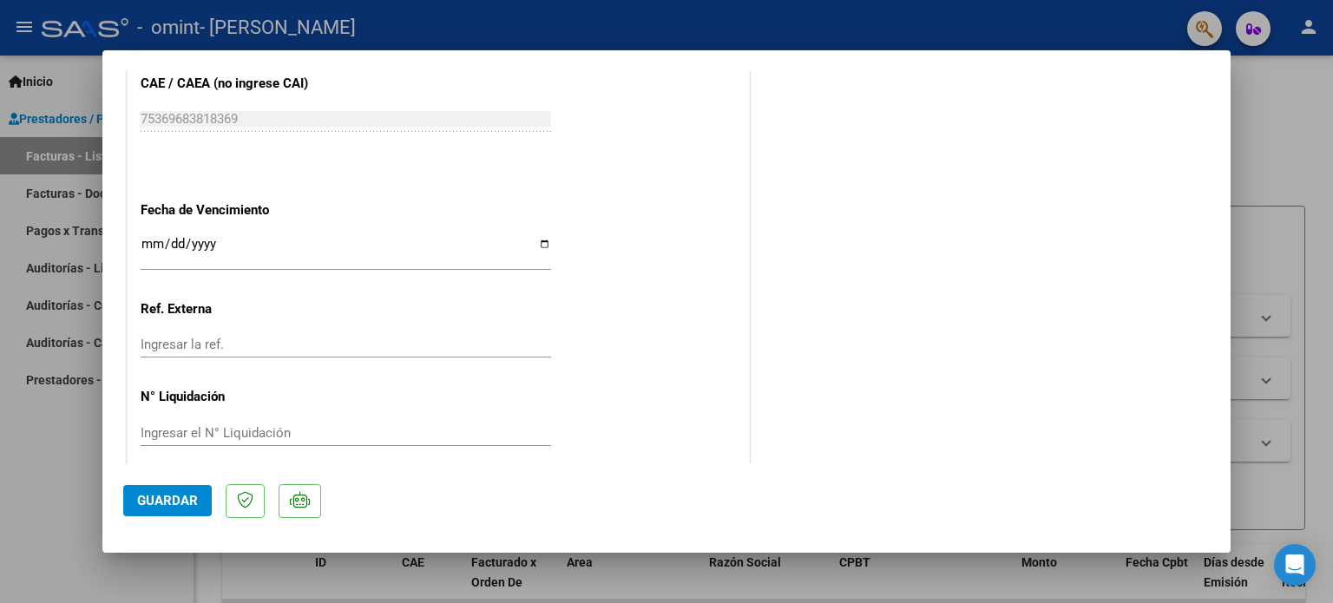
scroll to position [1155, 0]
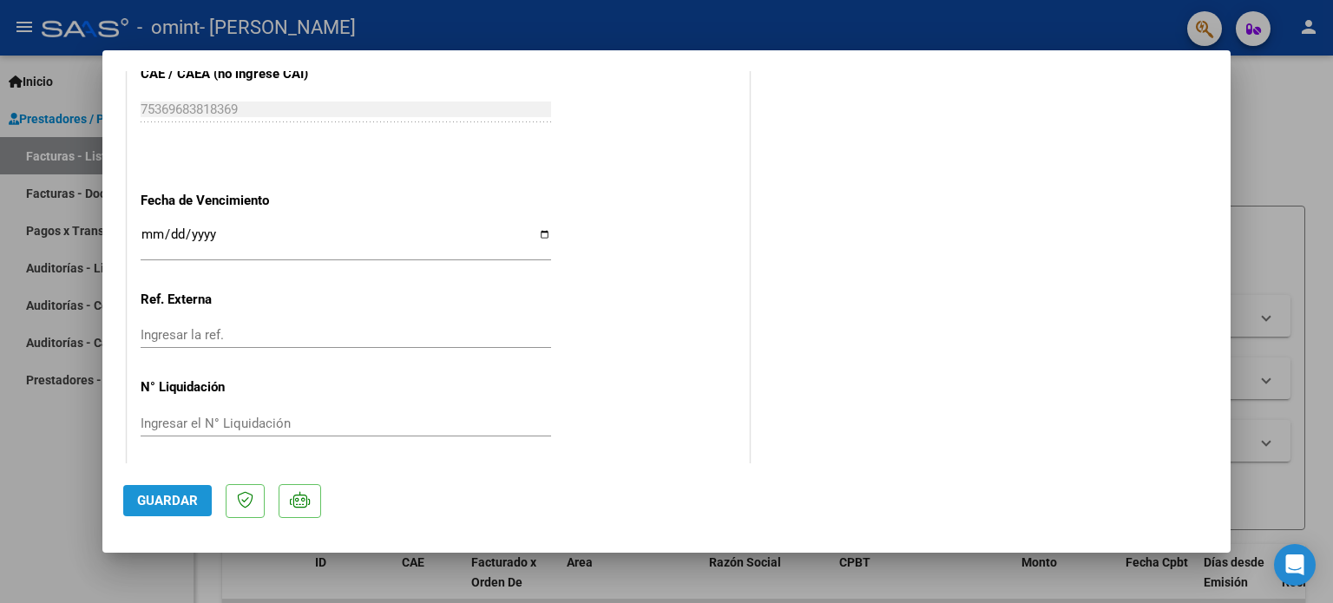
click at [183, 500] on span "Guardar" at bounding box center [167, 501] width 61 height 16
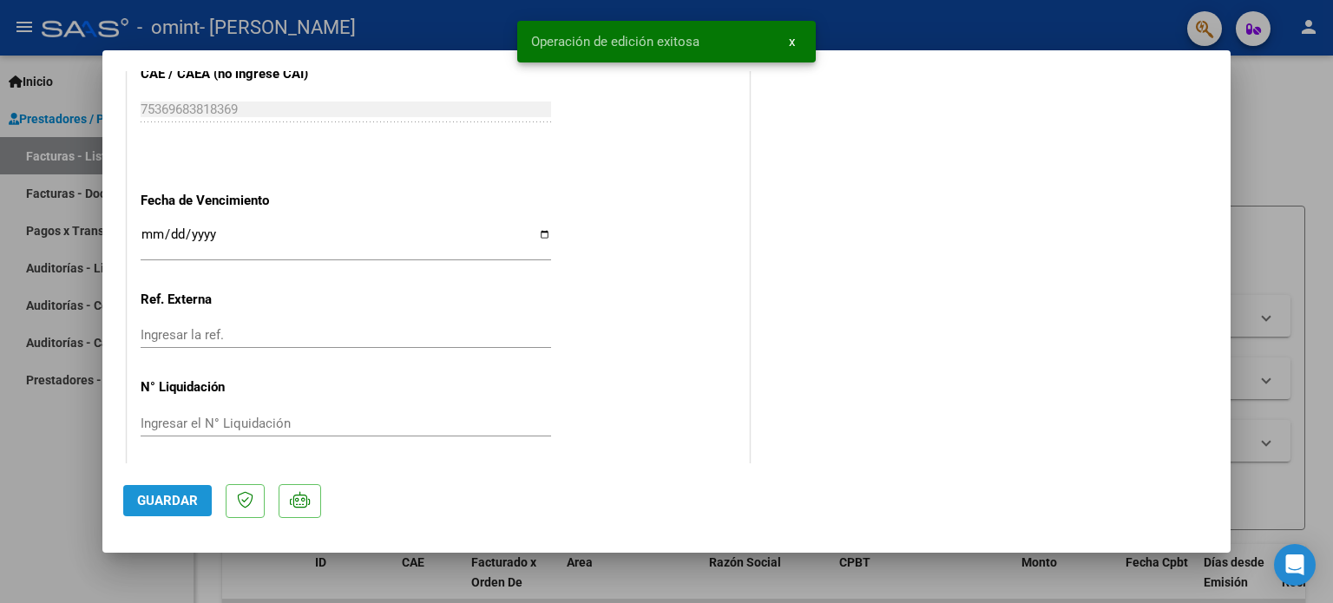
click at [177, 502] on span "Guardar" at bounding box center [167, 501] width 61 height 16
click at [73, 475] on div at bounding box center [666, 301] width 1333 height 603
type input "$ 0,00"
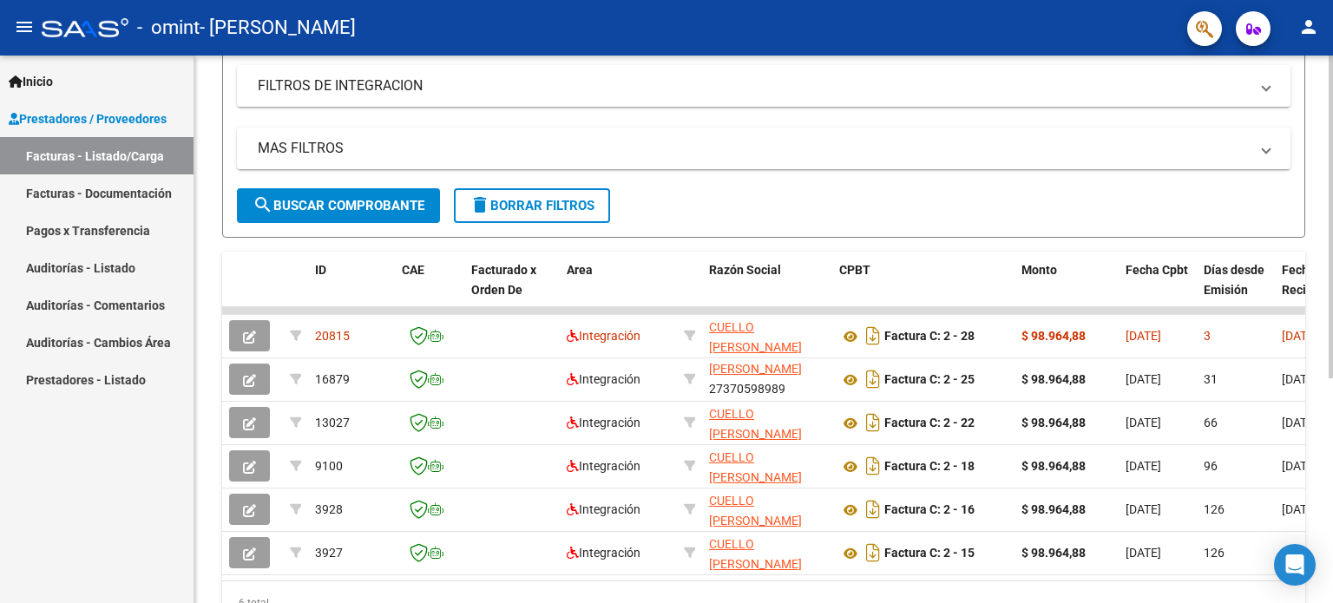
scroll to position [296, 0]
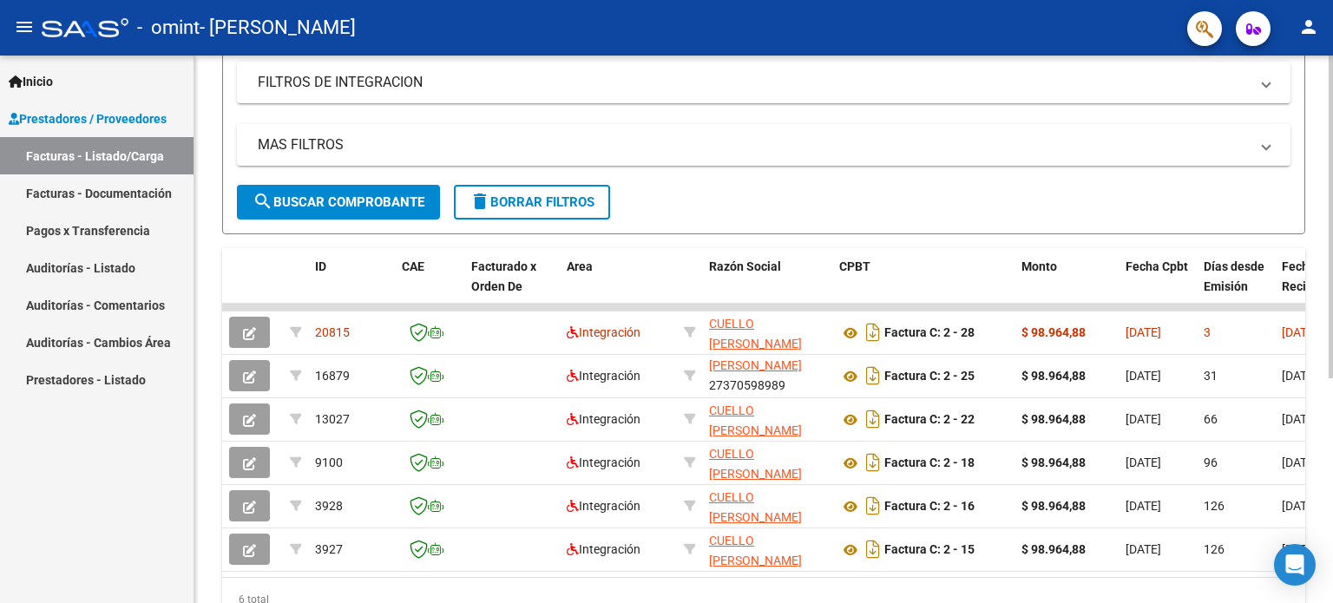
click at [1332, 410] on div at bounding box center [1331, 396] width 4 height 323
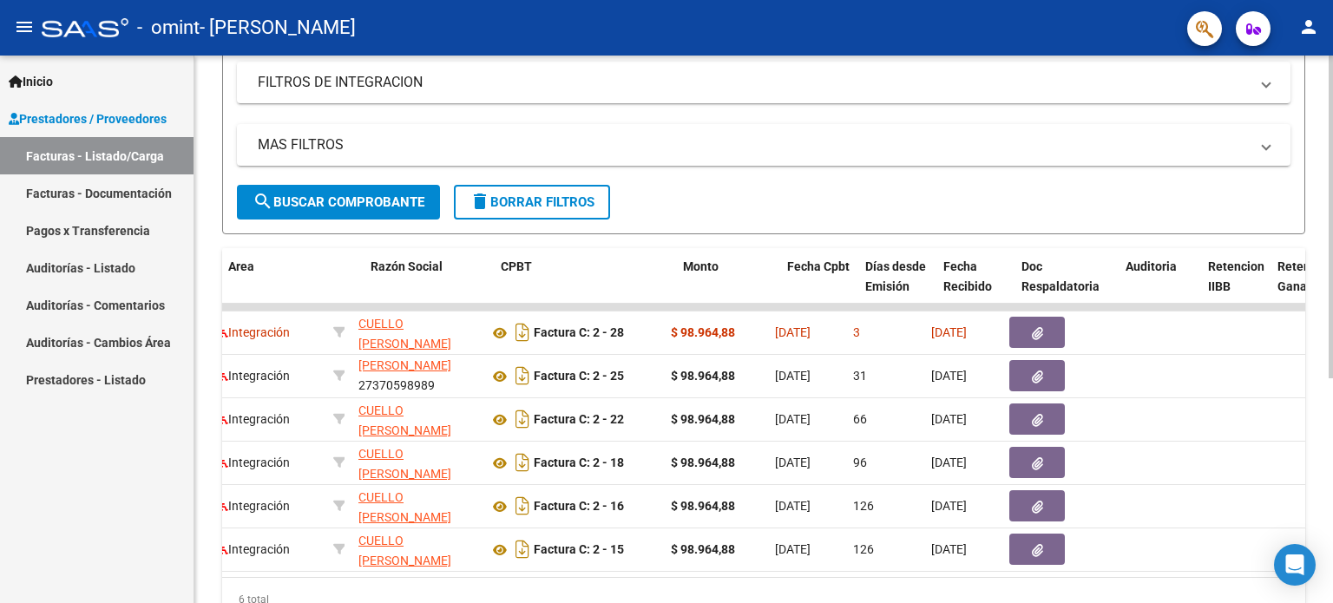
scroll to position [0, 0]
